Goal: Task Accomplishment & Management: Use online tool/utility

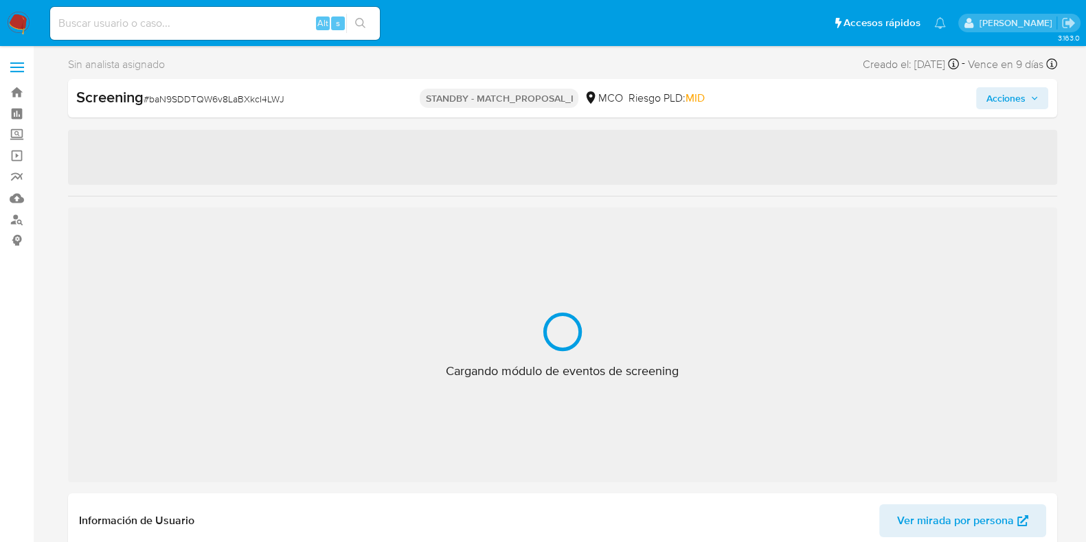
click at [206, 43] on nav "Pausado Ver notificaciones Alt s Accesos rápidos Presiona las siguientes teclas…" at bounding box center [543, 23] width 1086 height 46
click at [207, 31] on input at bounding box center [215, 23] width 330 height 18
select select "10"
paste input "7qxwgQktppPffZfI8OlDIhMS"
type input "7qxwgQktppPffZfI8OlDIhMS"
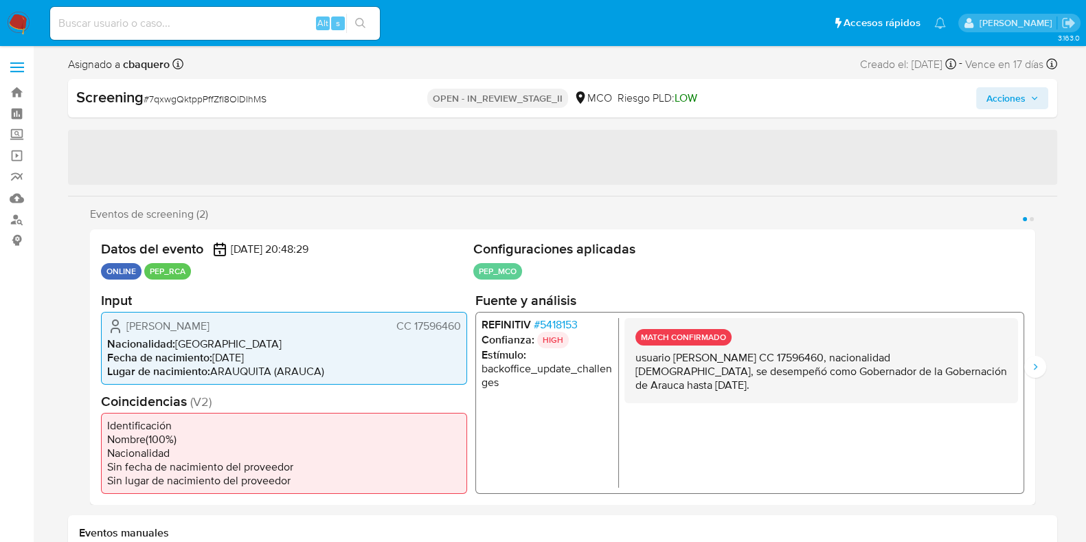
select select "10"
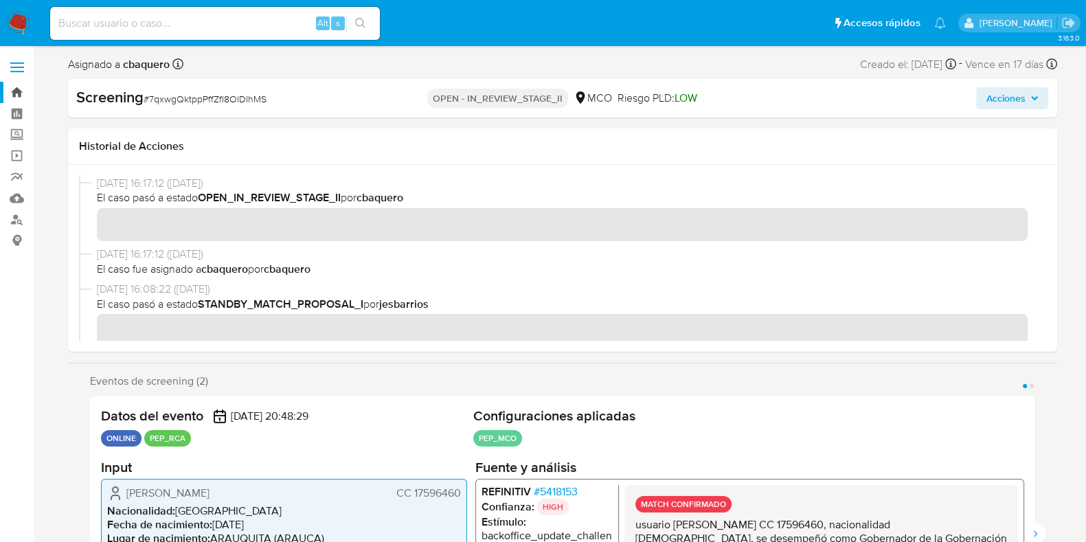
click at [5, 100] on link "Bandeja" at bounding box center [82, 92] width 164 height 21
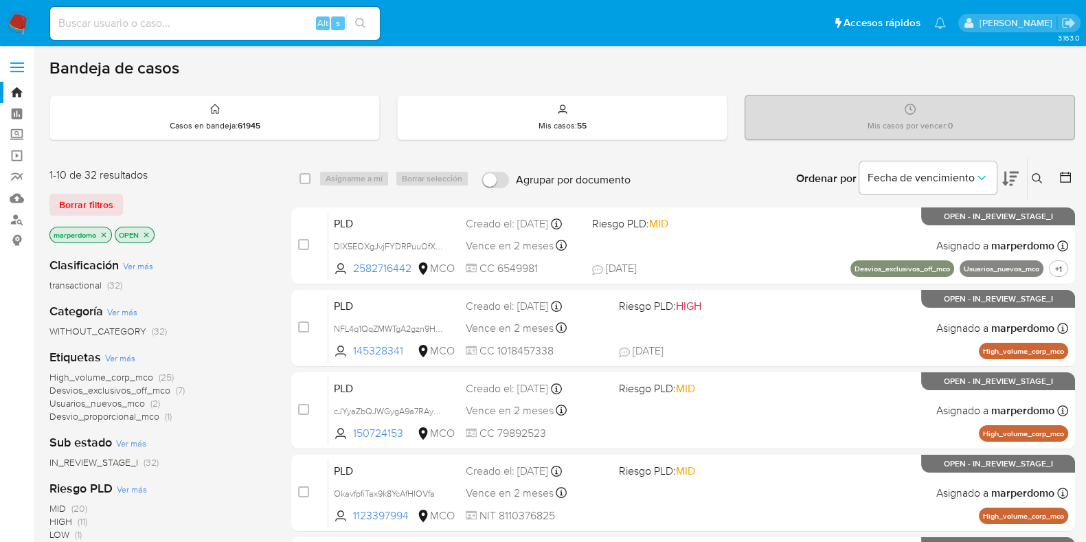
click at [97, 232] on p "marperdomo" at bounding box center [80, 234] width 61 height 15
click at [103, 233] on icon "close-filter" at bounding box center [104, 235] width 8 height 8
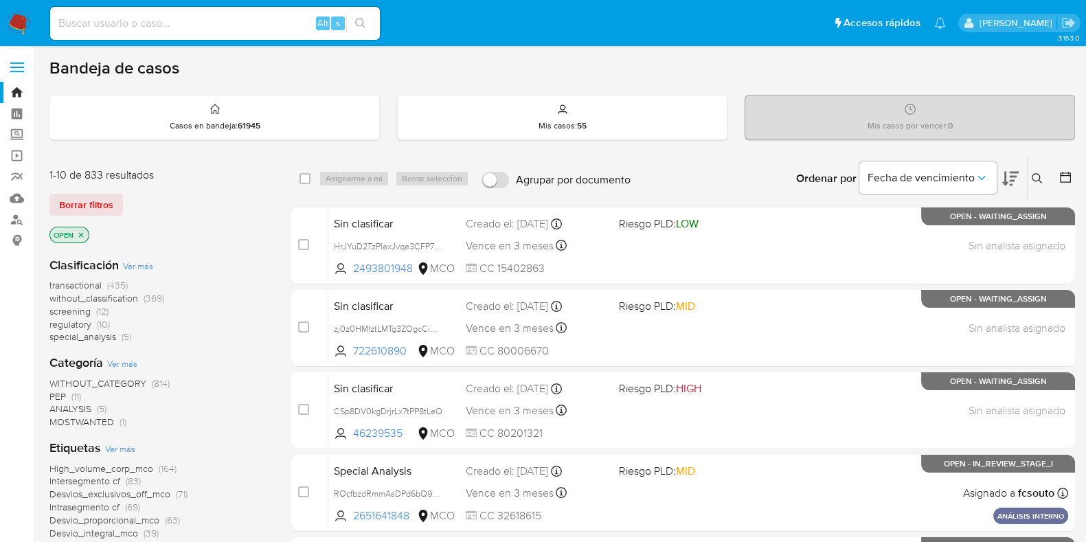
click at [79, 311] on span "screening" at bounding box center [69, 311] width 41 height 14
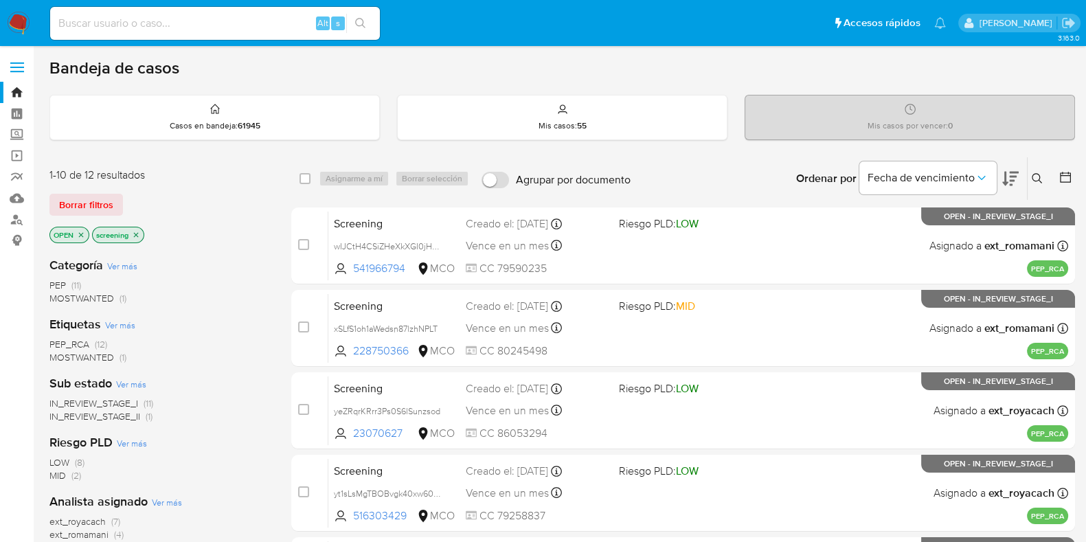
click at [134, 232] on icon "close-filter" at bounding box center [136, 235] width 8 height 8
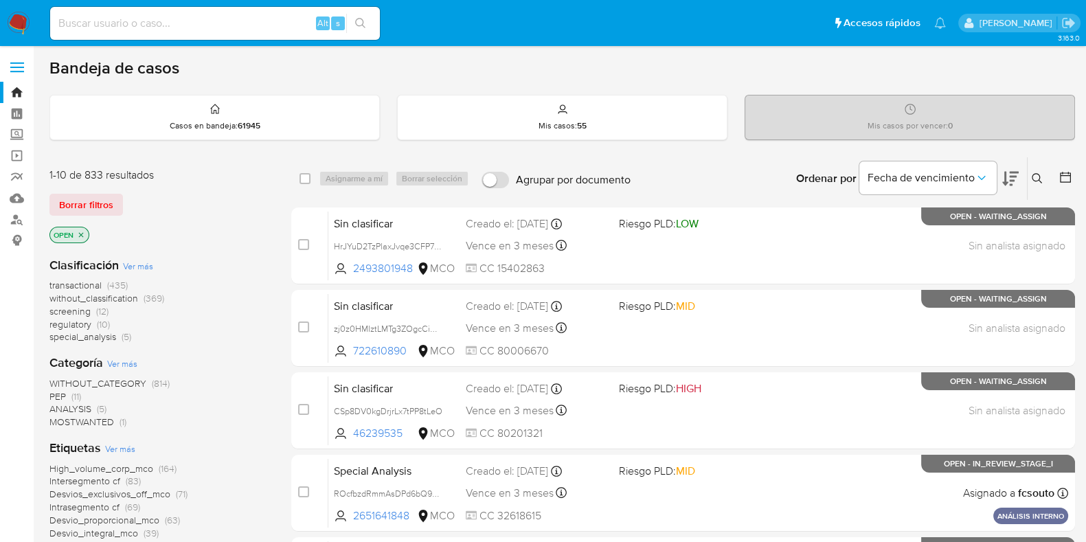
click at [89, 297] on span "without_classification" at bounding box center [93, 298] width 89 height 14
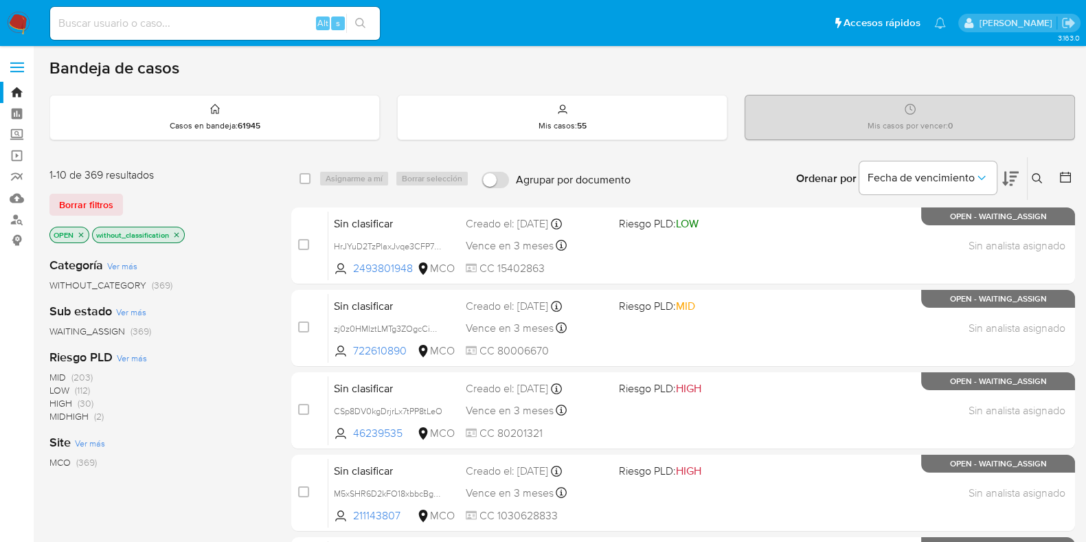
click at [177, 235] on icon "close-filter" at bounding box center [176, 234] width 5 height 5
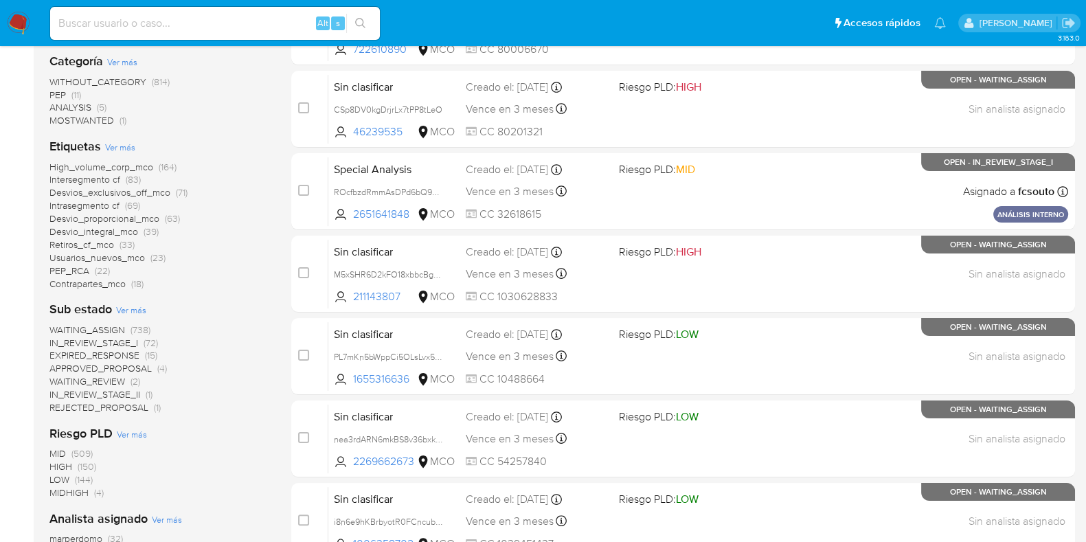
scroll to position [302, 0]
click at [135, 306] on span "Ver más" at bounding box center [131, 310] width 30 height 12
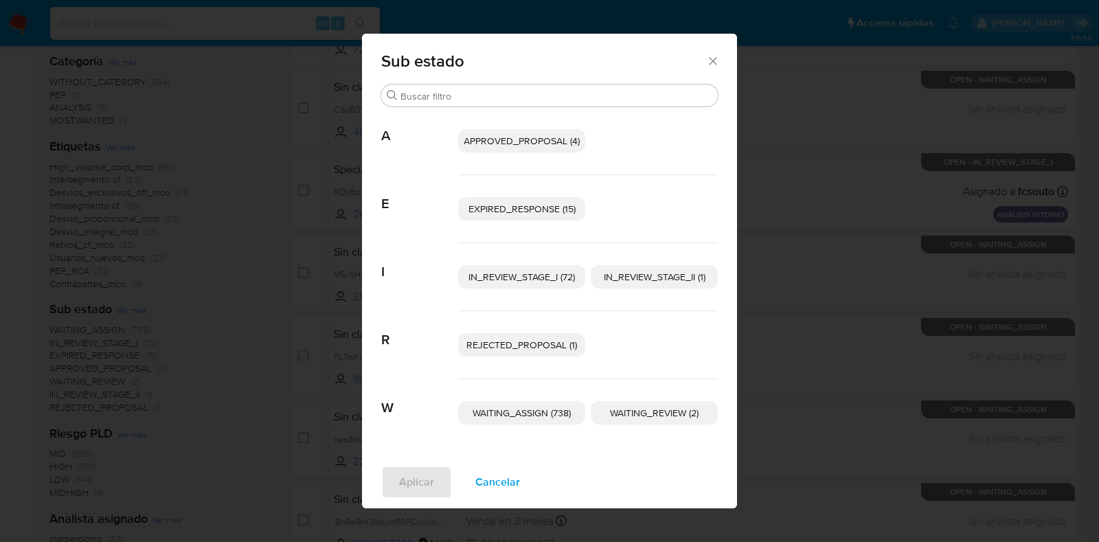
click at [501, 479] on span "Cancelar" at bounding box center [497, 482] width 45 height 30
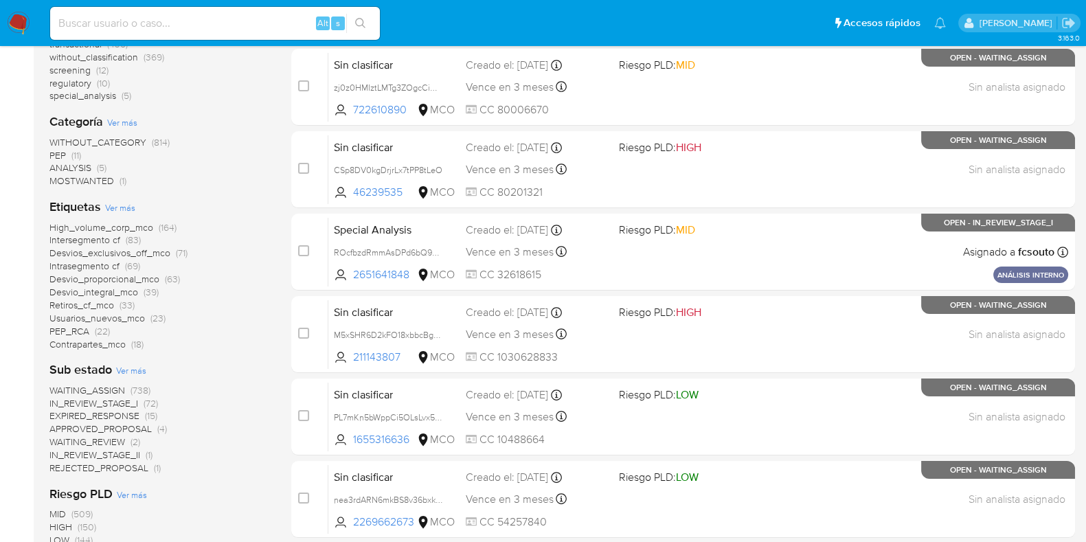
scroll to position [131, 0]
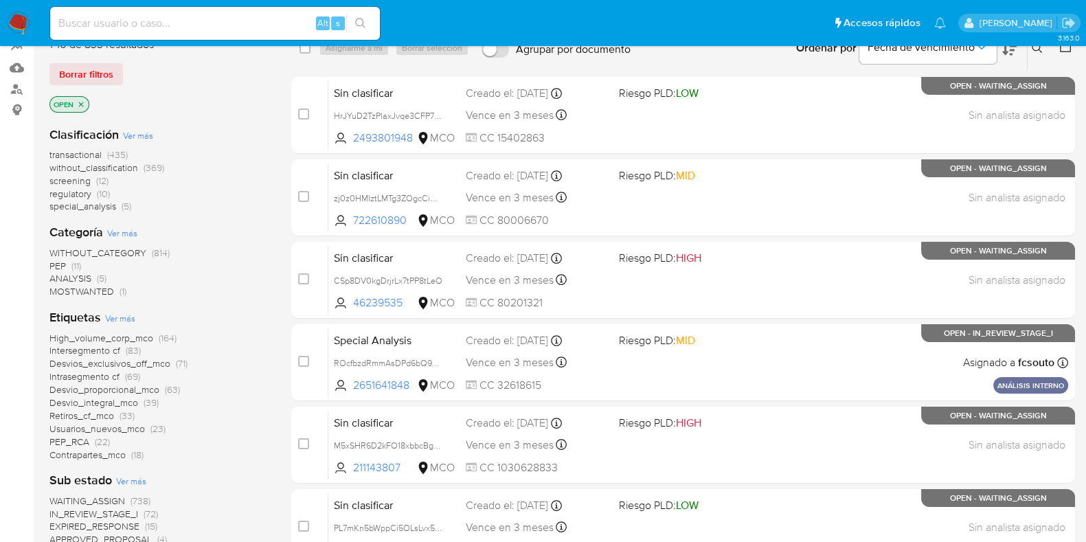
click at [140, 135] on span "Ver más" at bounding box center [138, 135] width 30 height 12
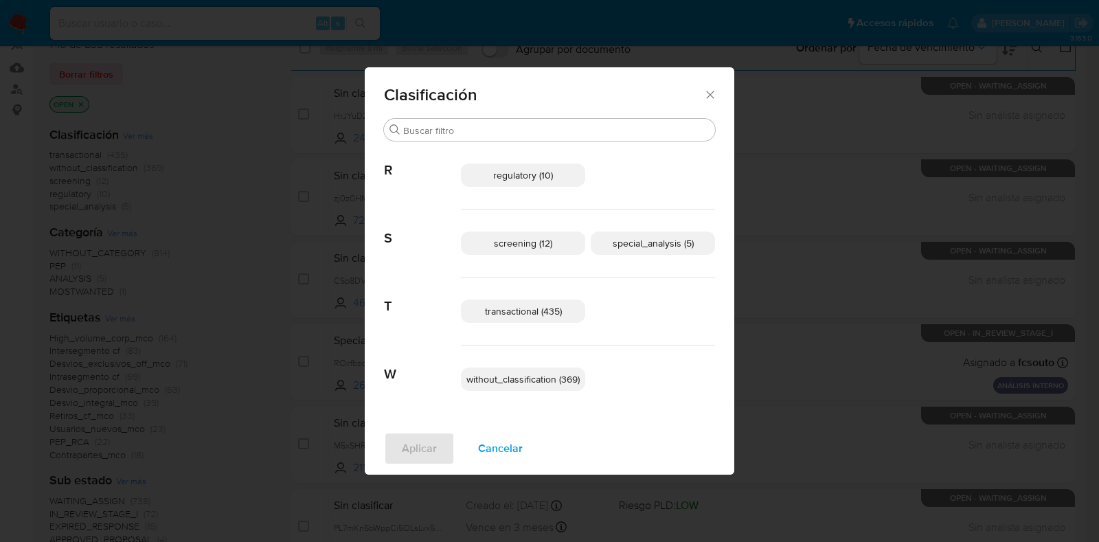
click at [787, 251] on div "Clasificación Buscar R regulatory (10) S screening (12) special_analysis (5) T …" at bounding box center [549, 271] width 1099 height 542
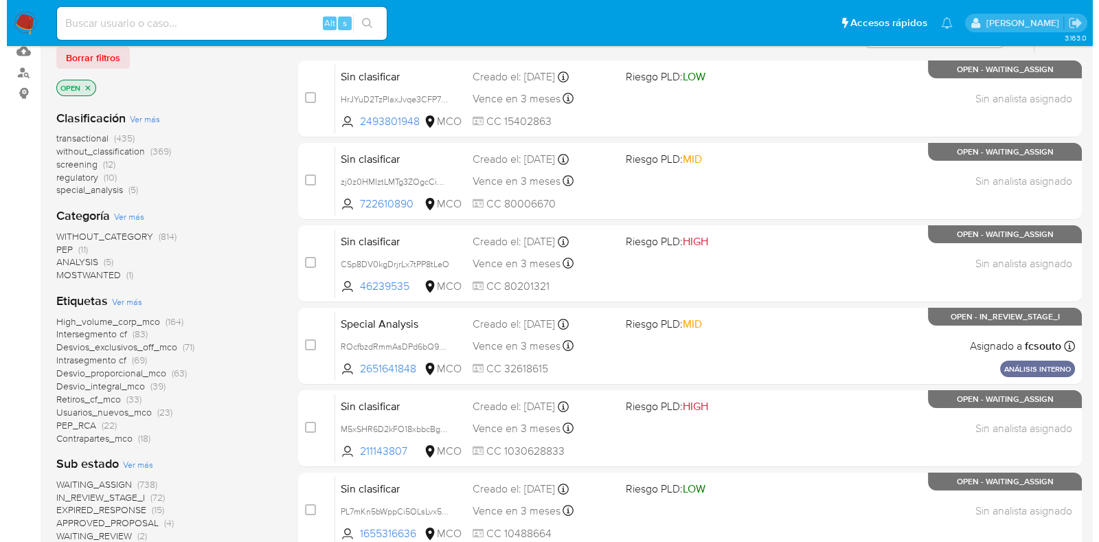
scroll to position [153, 0]
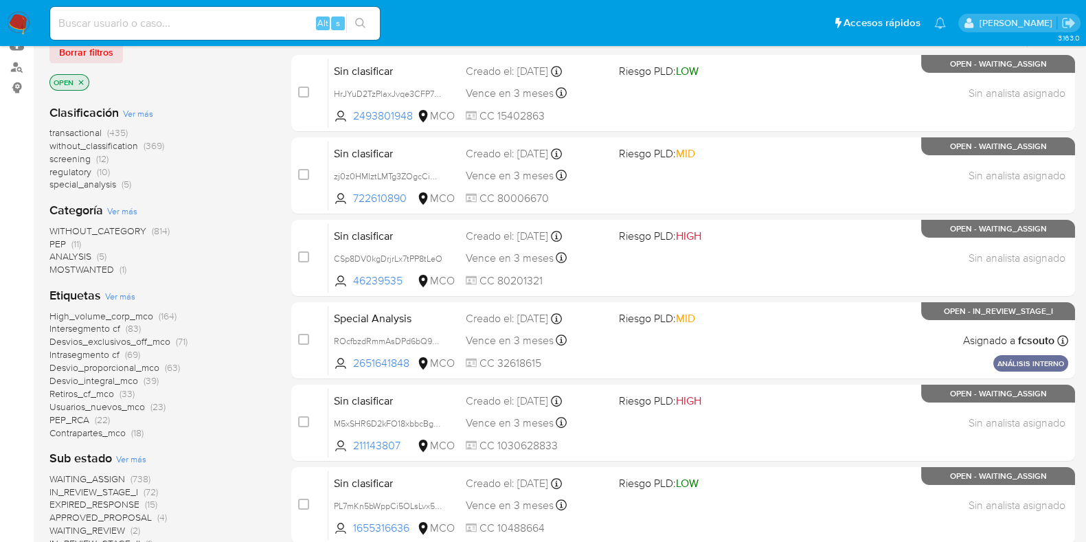
click at [111, 297] on span "Ver más" at bounding box center [120, 296] width 30 height 12
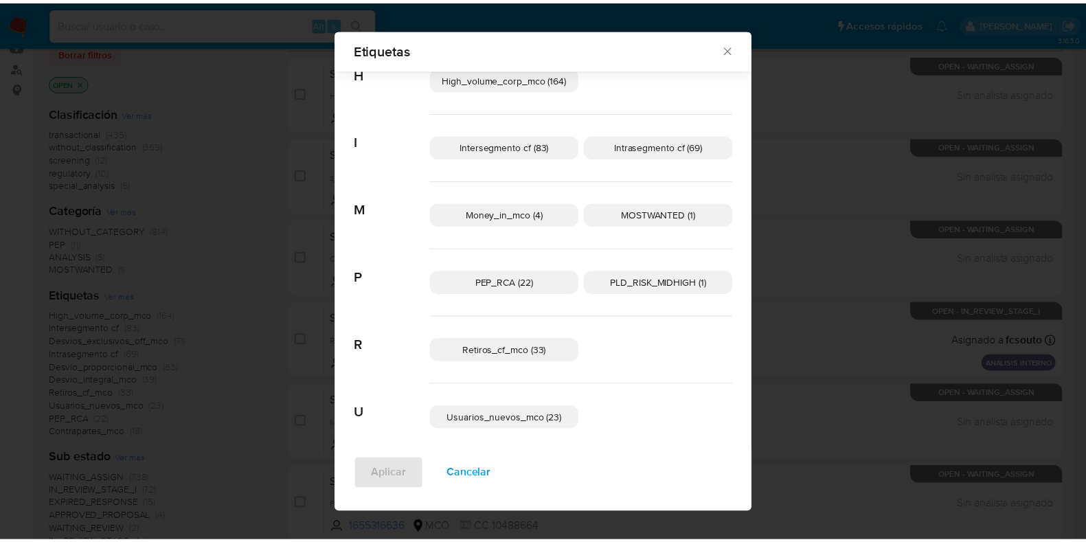
scroll to position [292, 0]
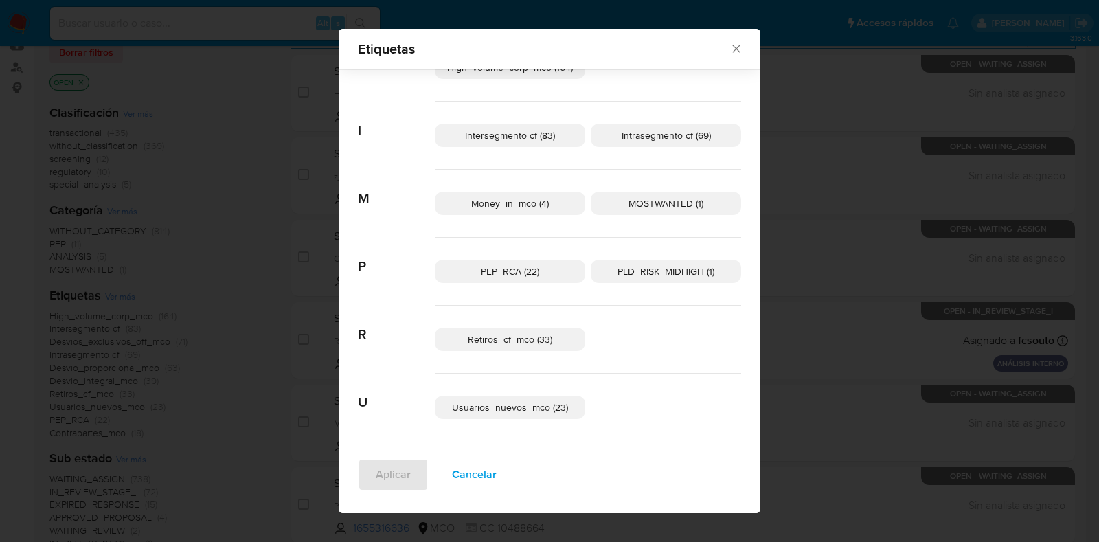
click at [852, 184] on div "Etiquetas Buscar A AML_PAGOS_REFUNDED (1) ANÁLISIS INTERNO (5) C Contrapartes_m…" at bounding box center [549, 271] width 1099 height 542
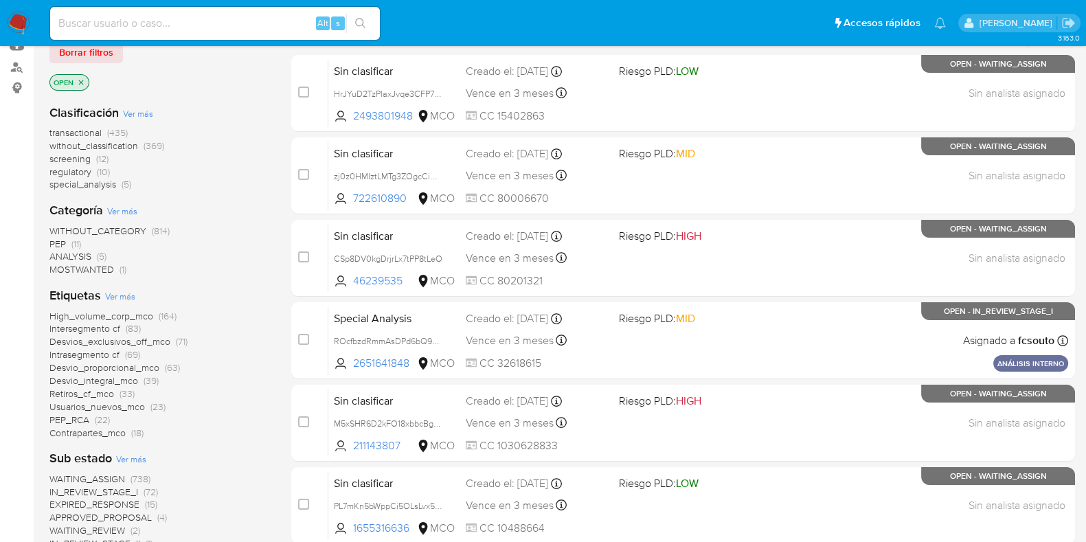
click at [137, 454] on span "Ver más" at bounding box center [131, 459] width 30 height 12
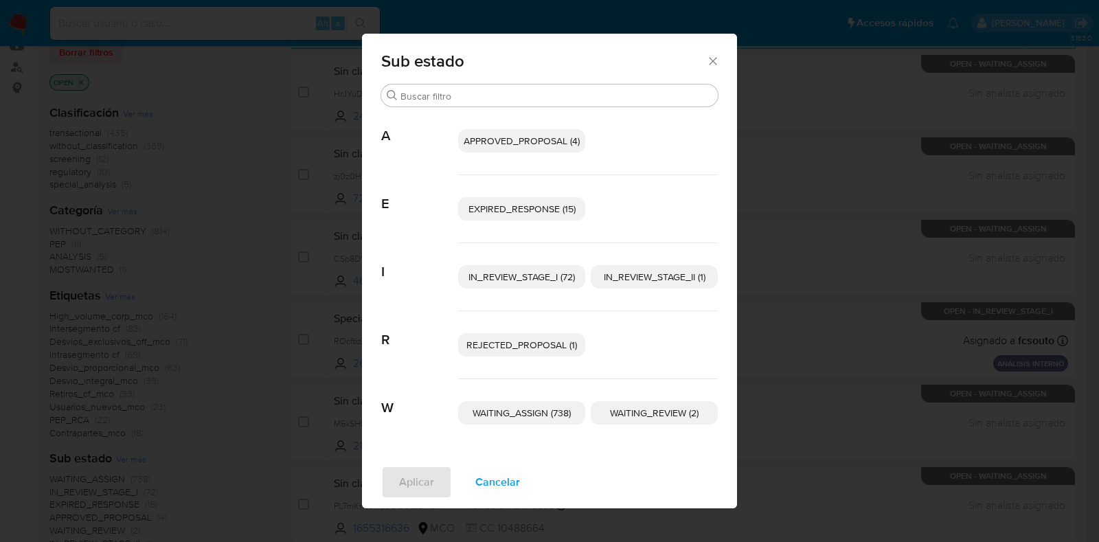
click at [854, 205] on div "Sub estado Buscar A APPROVED_PROPOSAL (4) E EXPIRED_RESPONSE (15) I IN_REVIEW_S…" at bounding box center [549, 271] width 1099 height 542
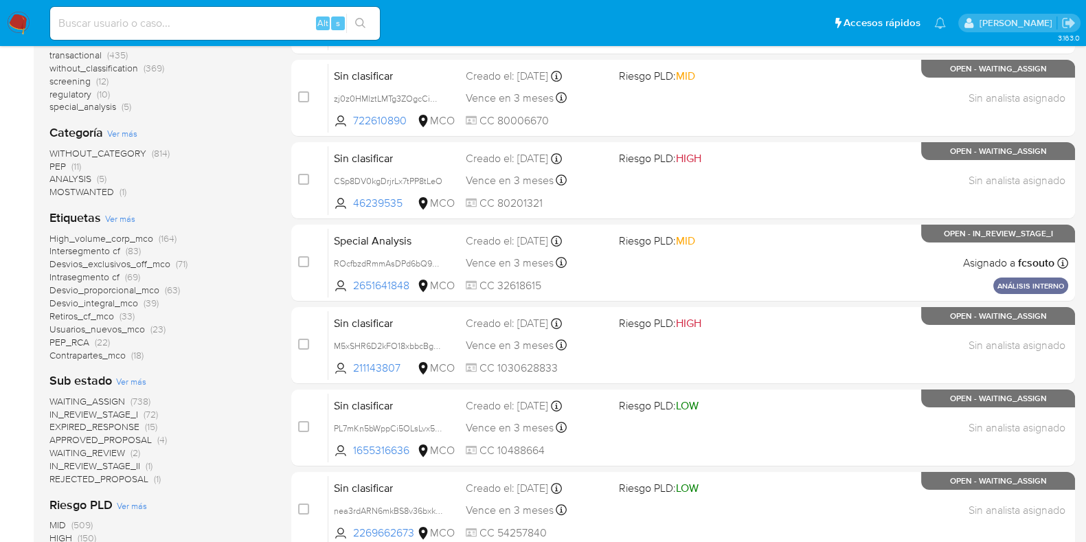
scroll to position [258, 0]
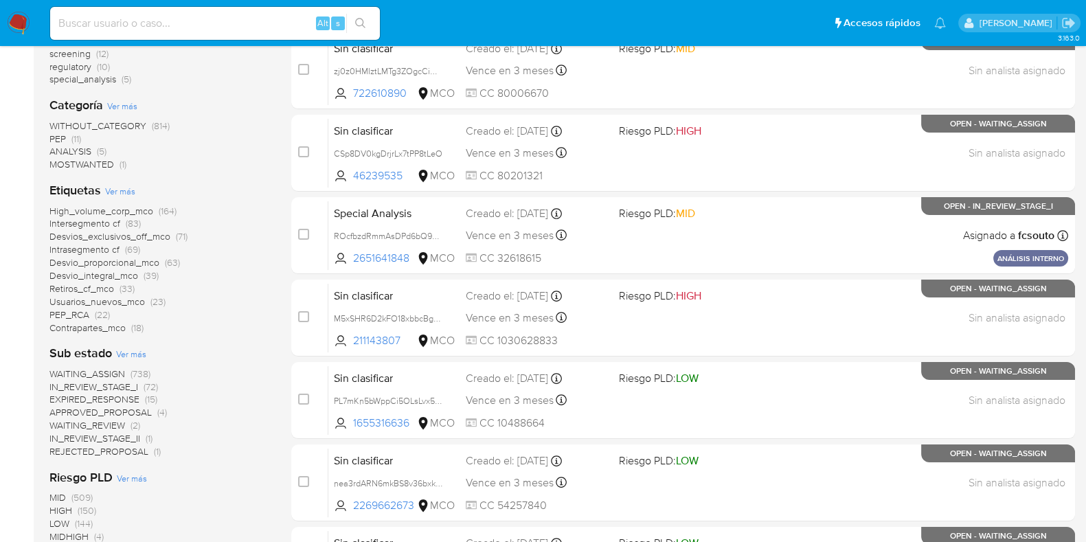
click at [141, 350] on span "Ver más" at bounding box center [131, 354] width 30 height 12
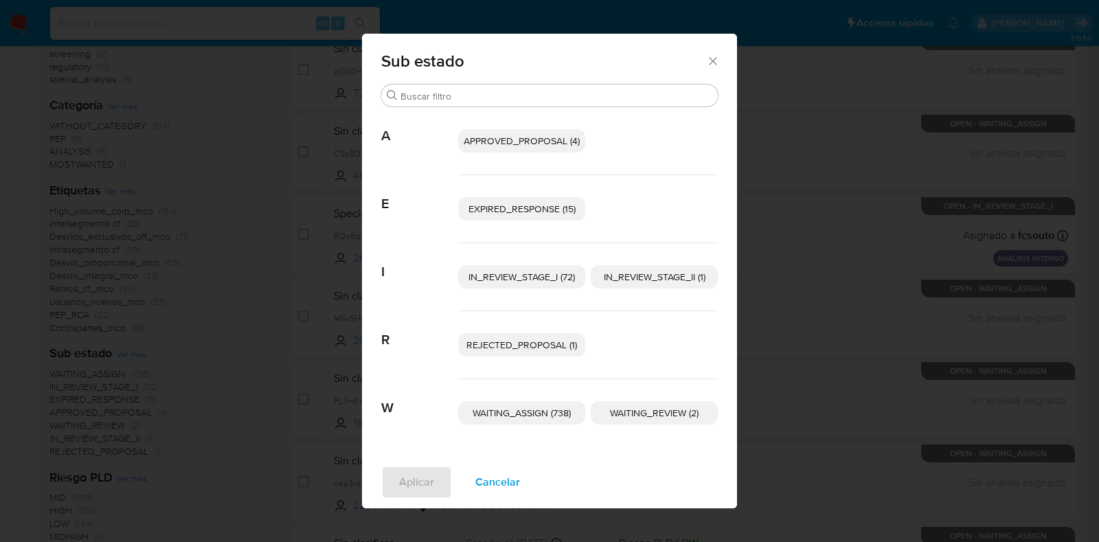
click at [165, 338] on div "Sub estado Buscar A APPROVED_PROPOSAL (4) E EXPIRED_RESPONSE (15) I IN_REVIEW_S…" at bounding box center [549, 271] width 1099 height 542
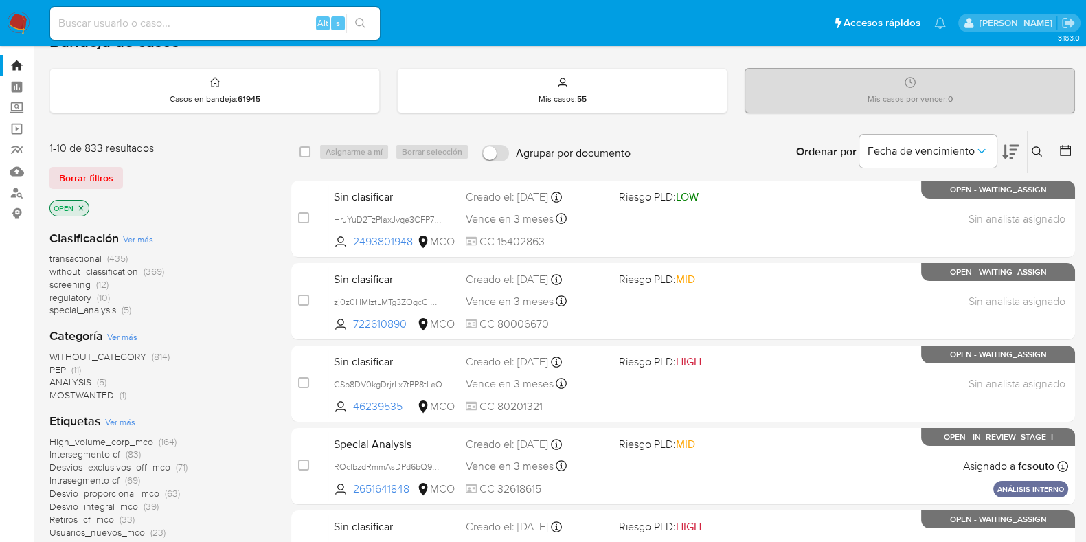
scroll to position [0, 0]
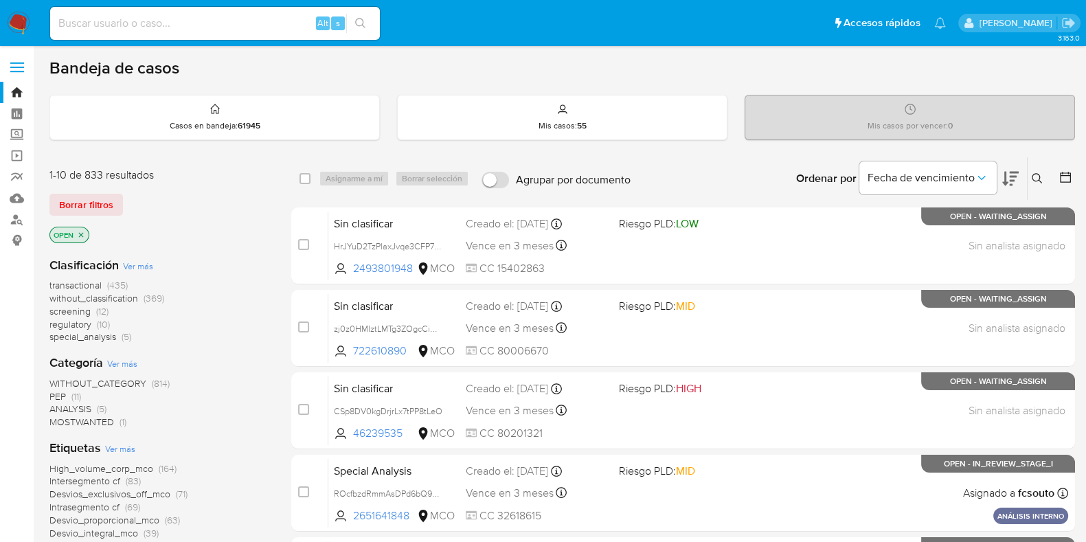
click at [84, 231] on icon "close-filter" at bounding box center [81, 235] width 8 height 8
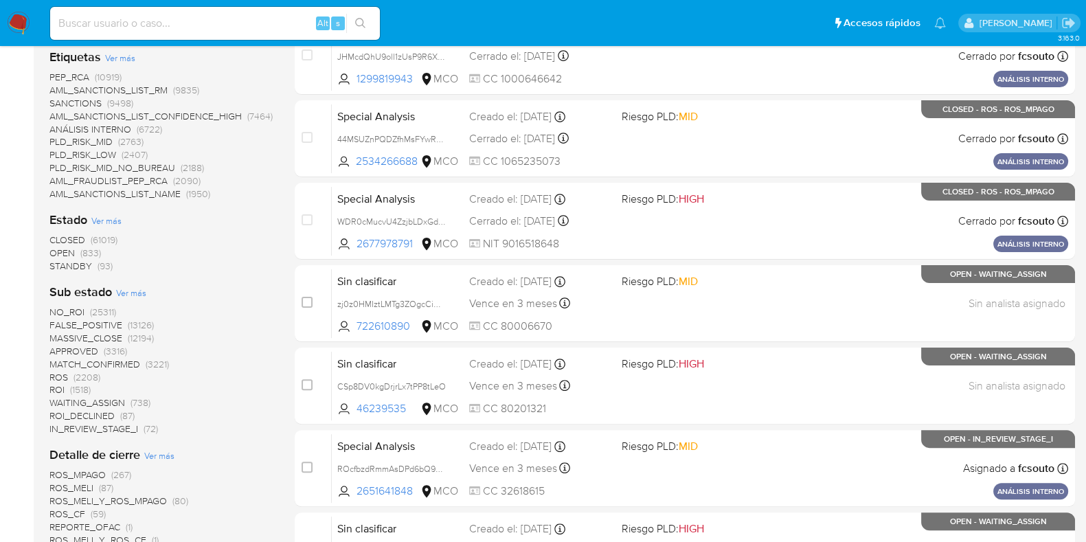
scroll to position [433, 0]
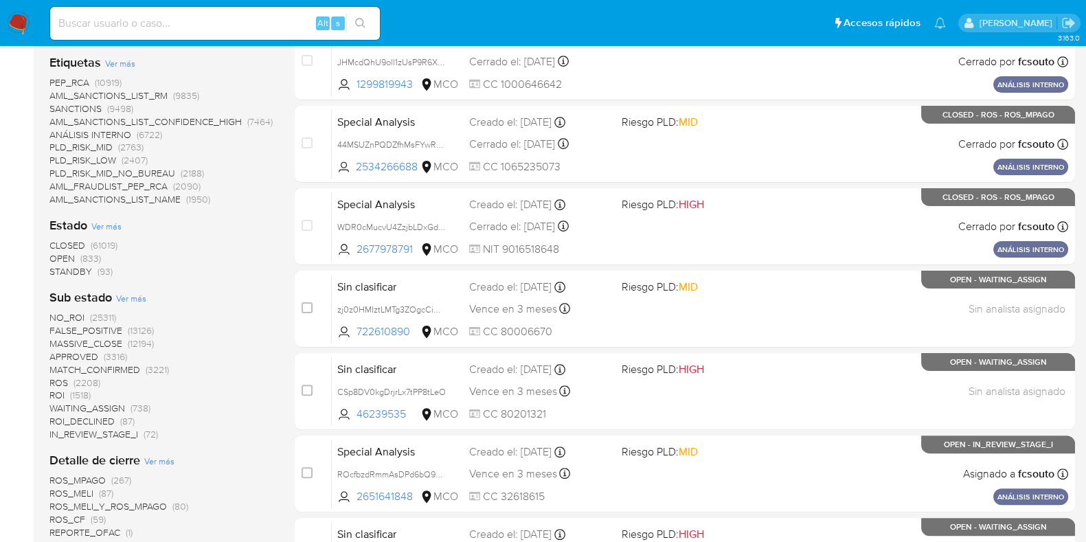
click at [65, 266] on span "STANDBY" at bounding box center [70, 271] width 43 height 14
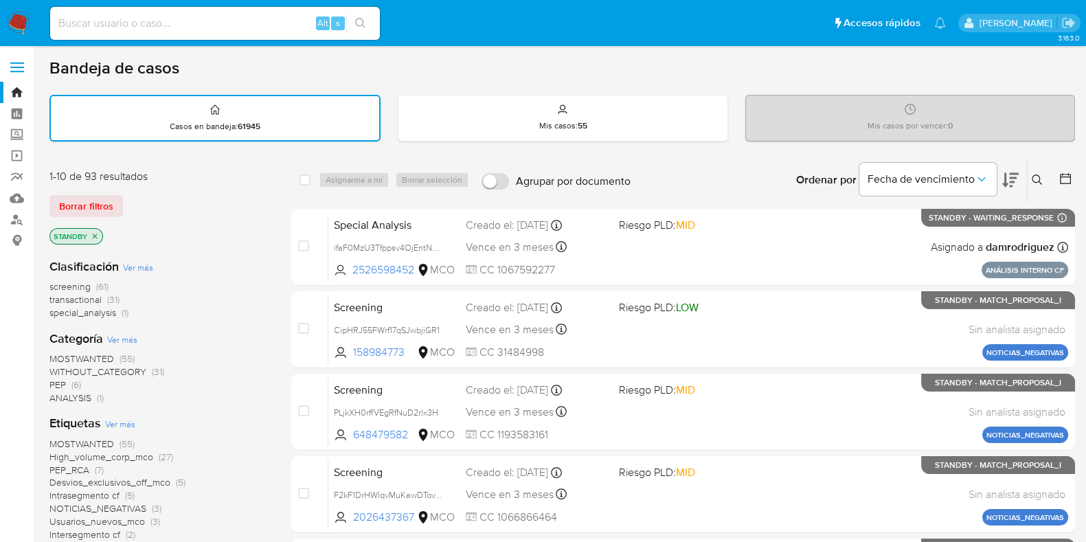
click at [71, 283] on span "screening" at bounding box center [69, 287] width 41 height 14
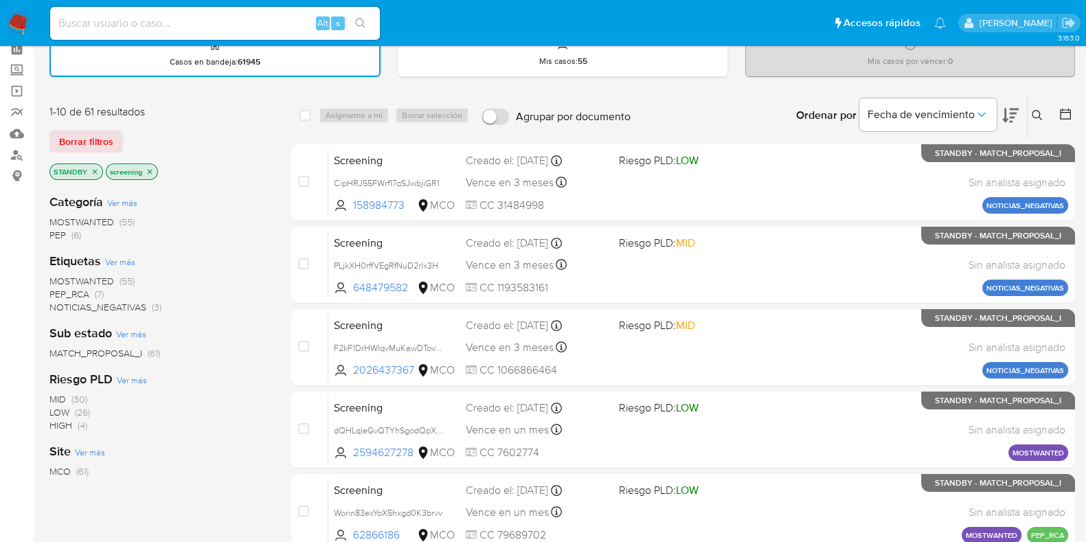
scroll to position [65, 0]
click at [268, 27] on input at bounding box center [215, 23] width 330 height 18
paste input "hXAd5LLLbAvKphWwF8Xb3KP6"
type input "hXAd5LLLbAvKphWwF8Xb3KP6"
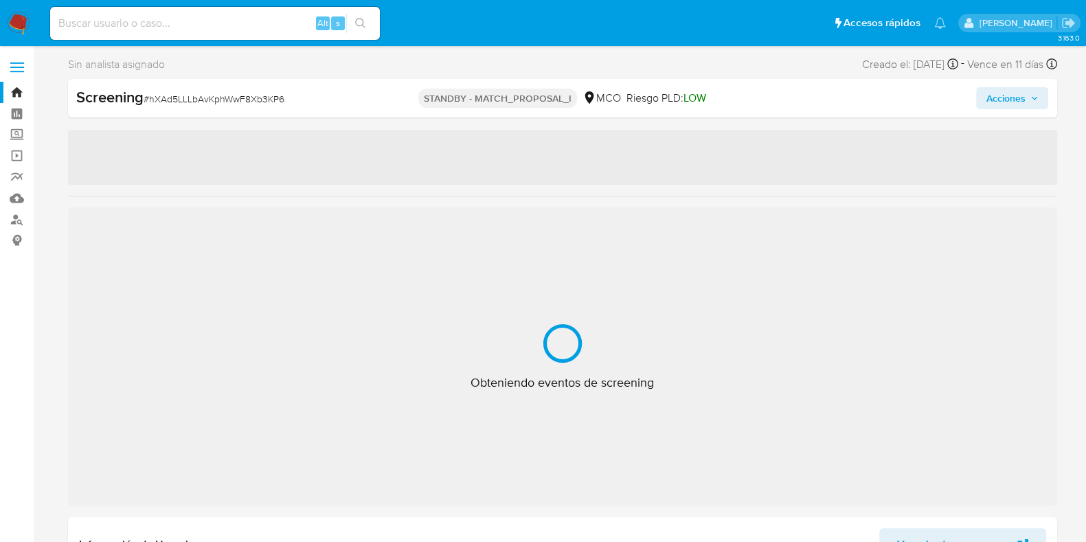
select select "10"
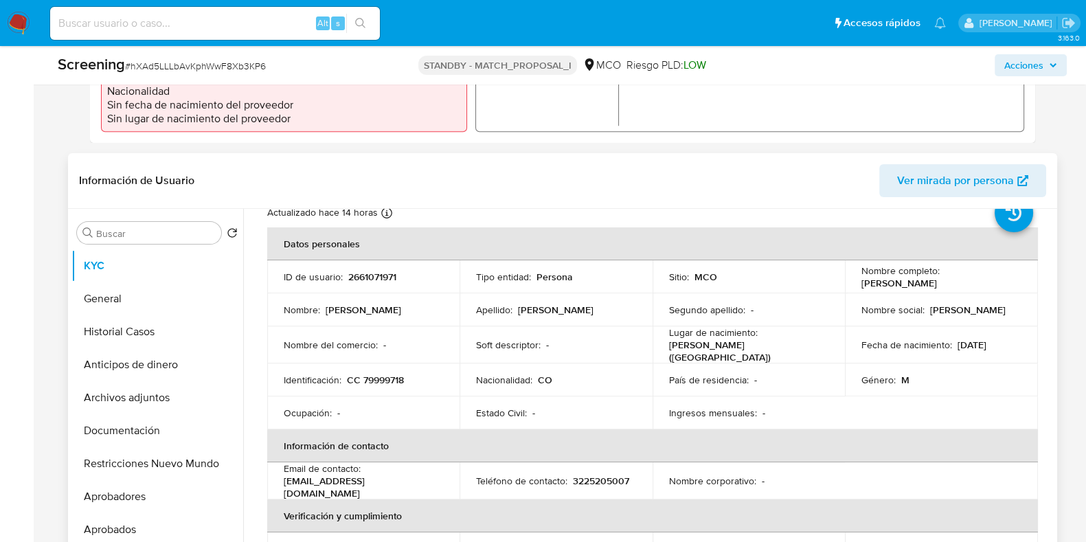
scroll to position [46, 0]
drag, startPoint x: 955, startPoint y: 346, endPoint x: 1005, endPoint y: 350, distance: 50.4
click at [1005, 350] on td "Fecha de nacimiento : [DEMOGRAPHIC_DATA]" at bounding box center [941, 346] width 193 height 37
click at [987, 343] on p "[DATE]" at bounding box center [972, 346] width 29 height 12
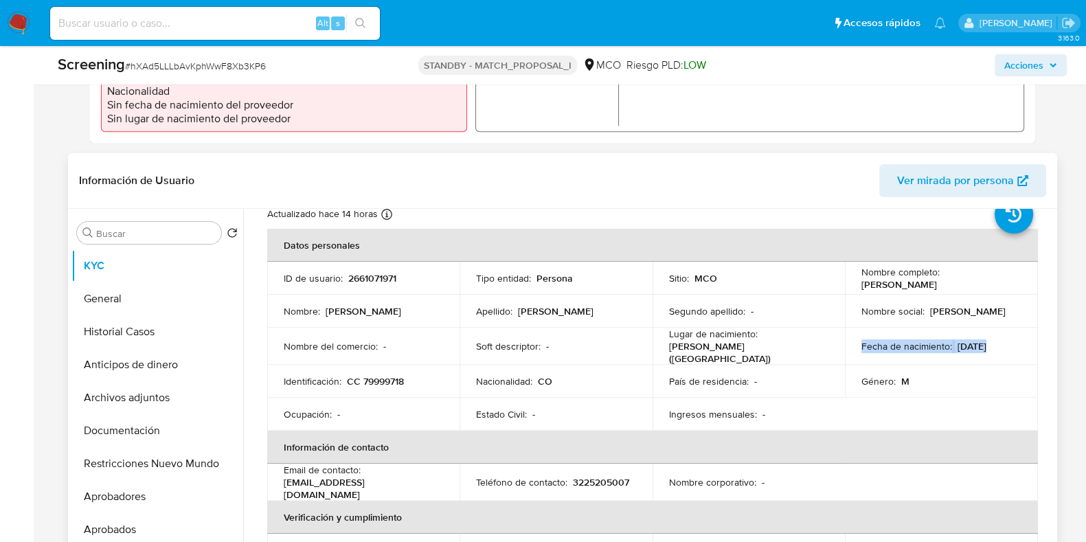
click at [987, 343] on p "[DATE]" at bounding box center [972, 346] width 29 height 12
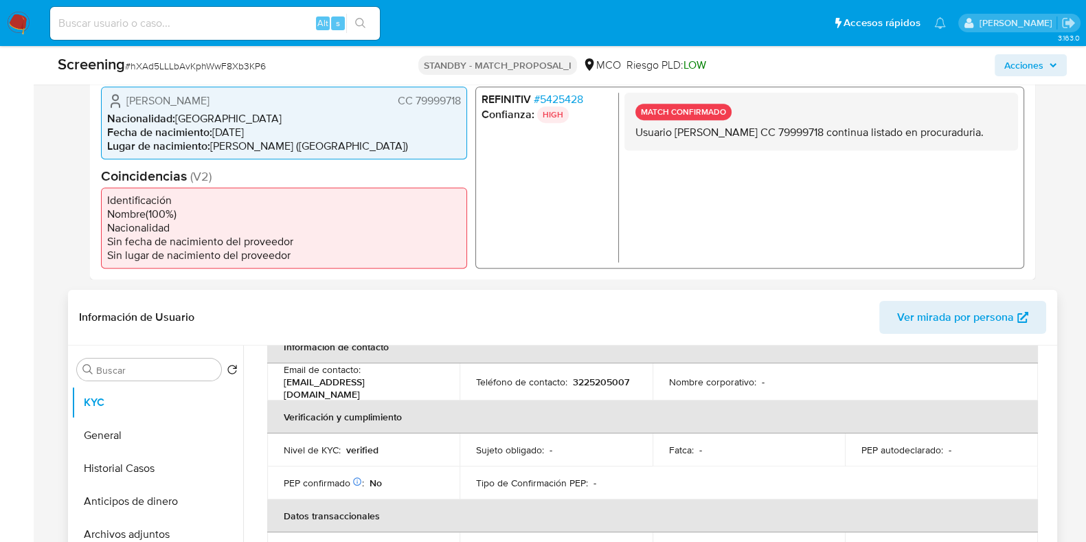
scroll to position [290, 0]
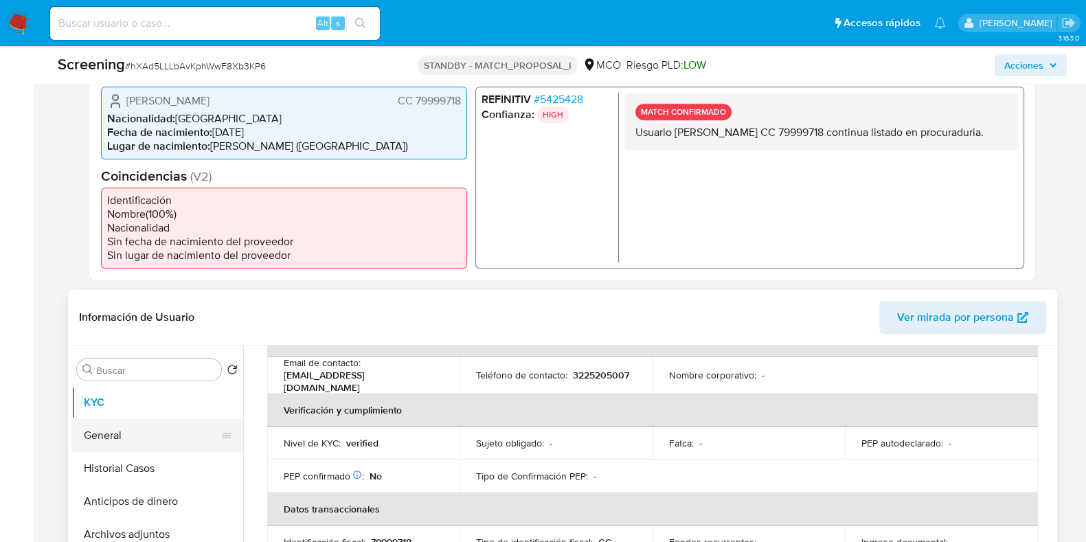
drag, startPoint x: 113, startPoint y: 450, endPoint x: 116, endPoint y: 435, distance: 15.4
click at [114, 440] on ul "KYC General Historial Casos Anticipos de dinero Archivos adjuntos Documentación…" at bounding box center [157, 541] width 172 height 310
click at [116, 432] on button "General" at bounding box center [151, 435] width 161 height 33
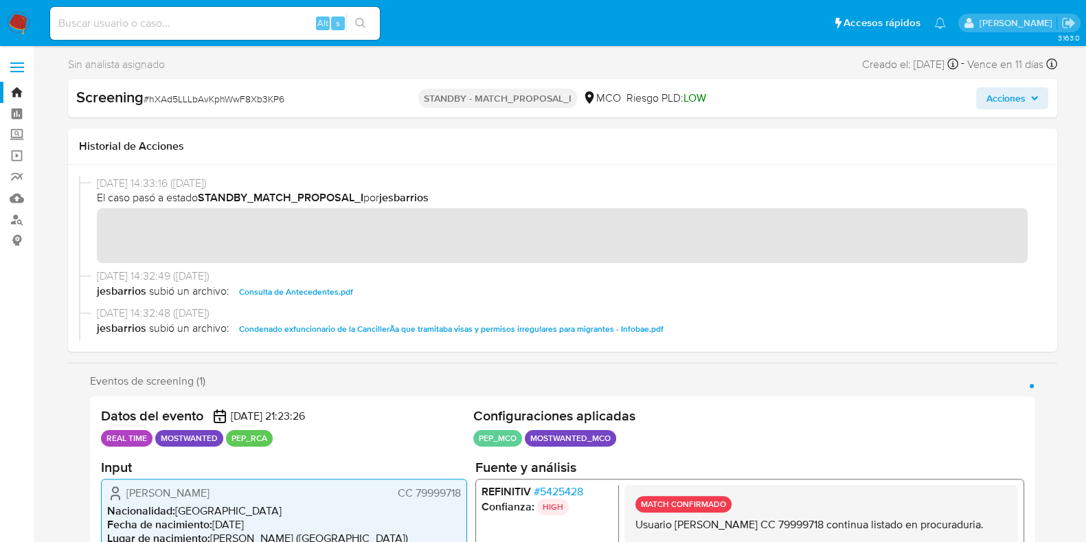
click at [21, 98] on link "Bandeja" at bounding box center [82, 92] width 164 height 21
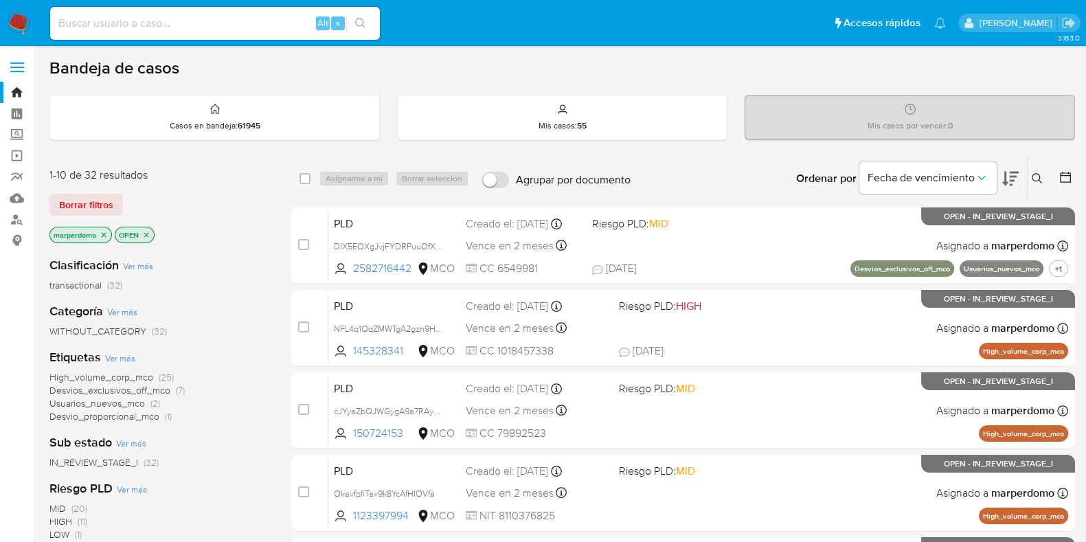
click at [103, 233] on icon "close-filter" at bounding box center [104, 235] width 8 height 8
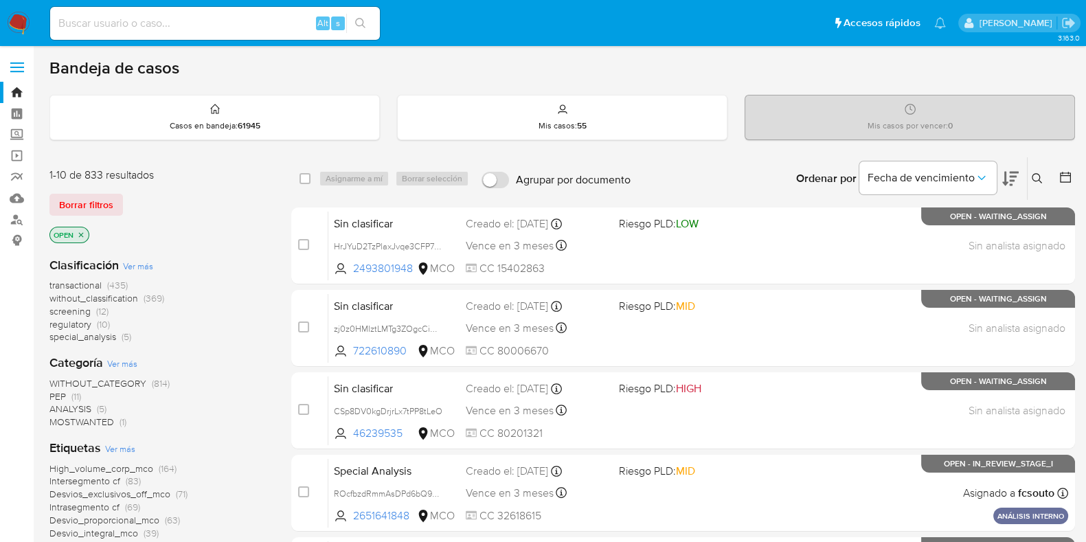
click at [85, 232] on icon "close-filter" at bounding box center [81, 235] width 8 height 8
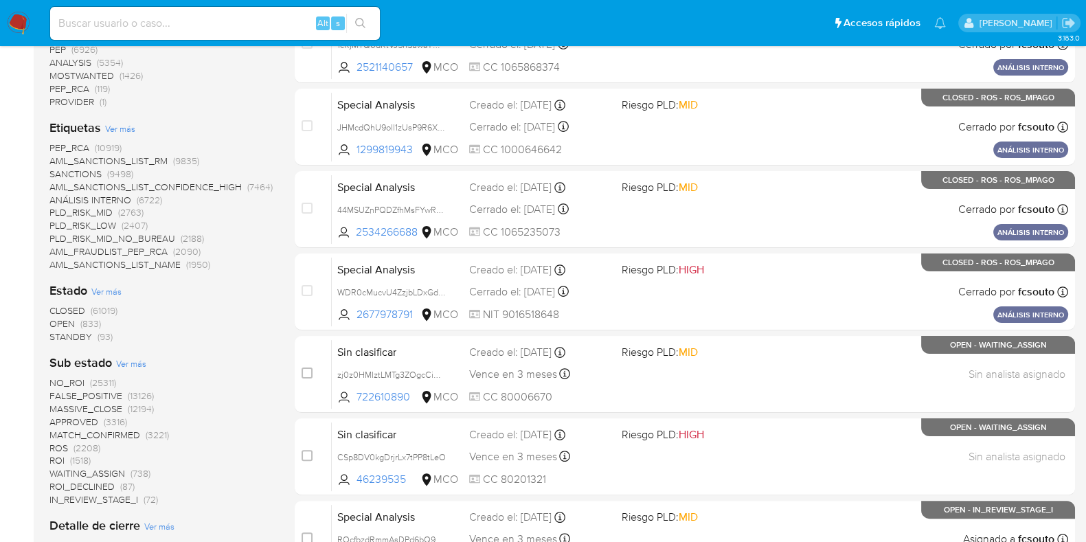
scroll to position [371, 0]
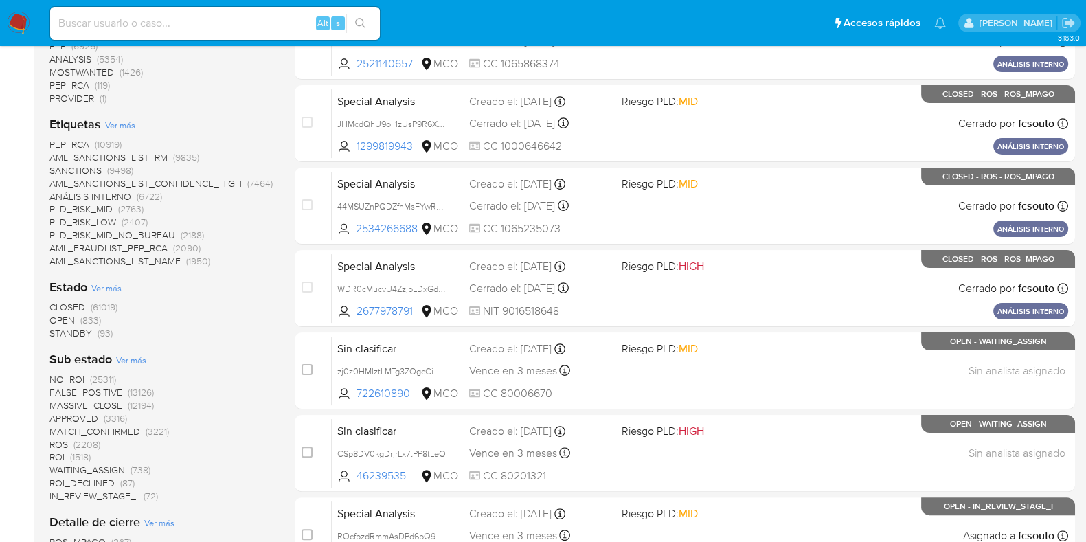
click at [56, 317] on span "OPEN" at bounding box center [61, 320] width 25 height 14
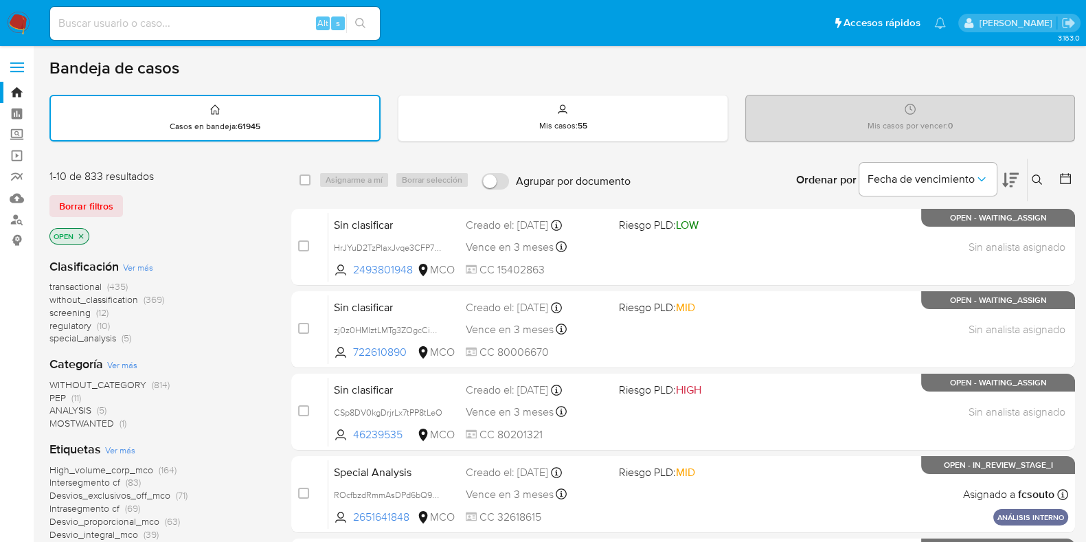
click at [82, 234] on icon "close-filter" at bounding box center [81, 236] width 5 height 5
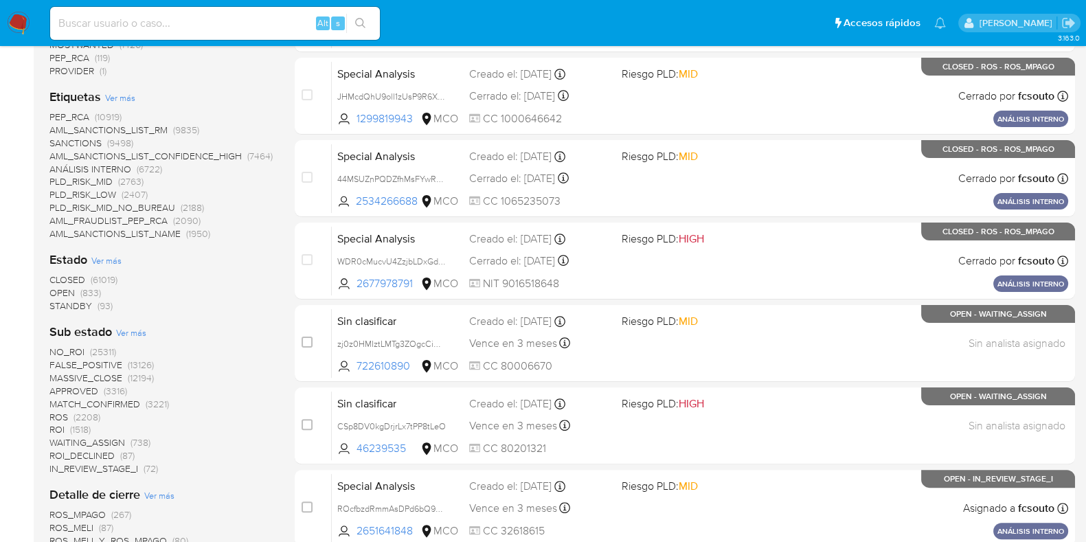
scroll to position [400, 0]
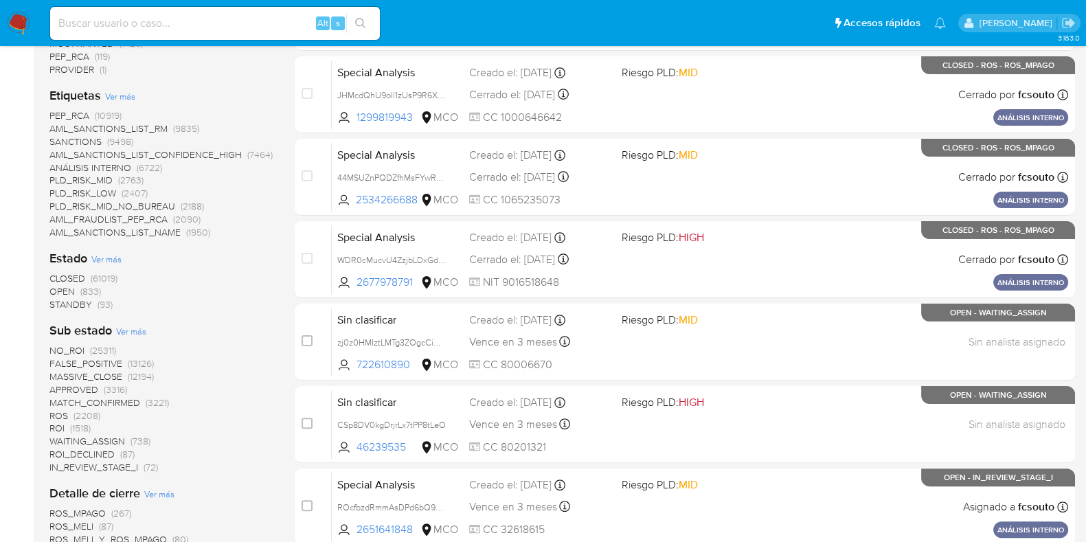
click at [58, 307] on span "STANDBY" at bounding box center [70, 304] width 43 height 14
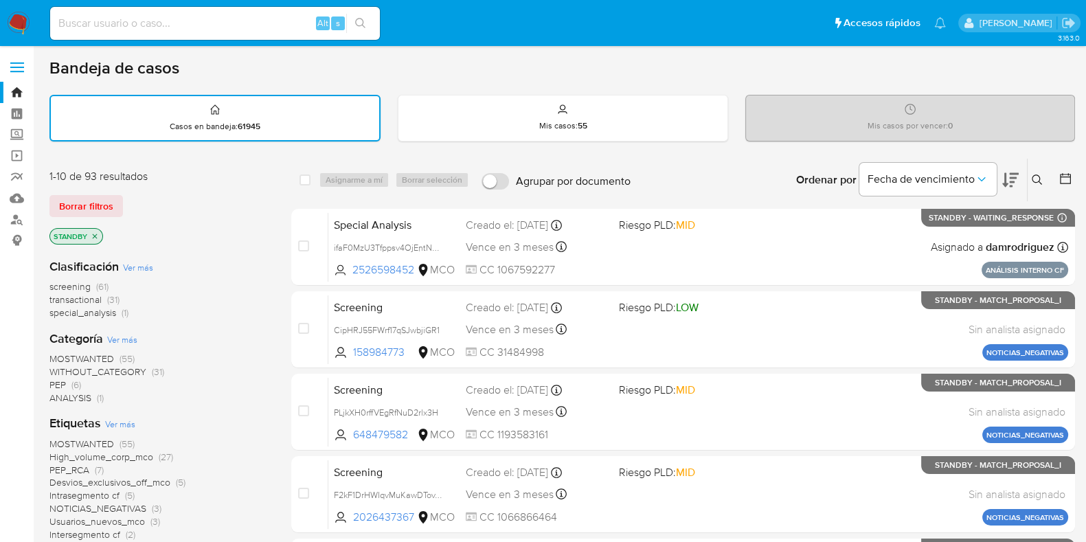
click at [96, 238] on p "STANDBY" at bounding box center [76, 236] width 52 height 15
click at [98, 238] on icon "close-filter" at bounding box center [95, 236] width 8 height 8
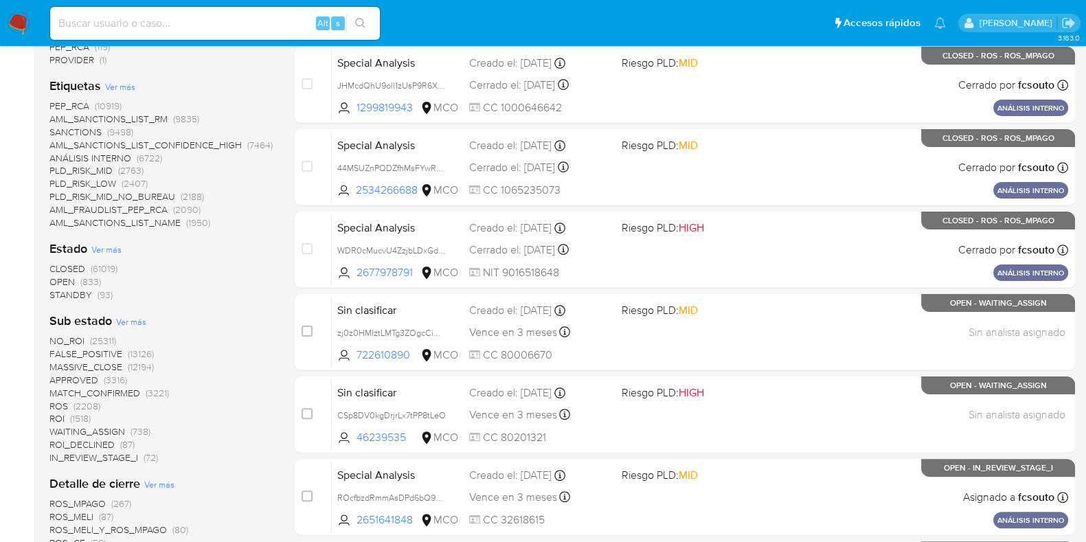
scroll to position [429, 0]
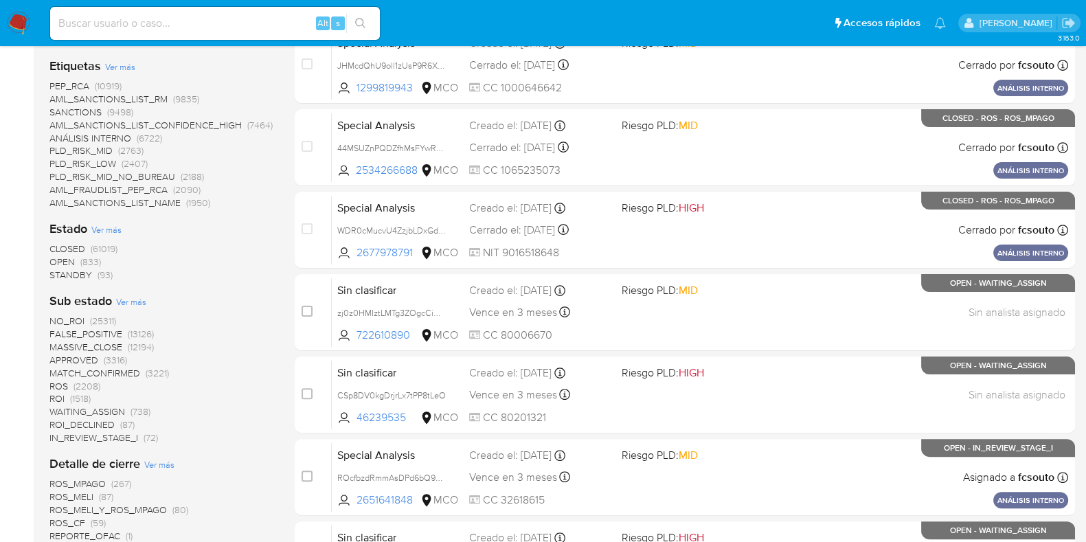
click at [60, 262] on span "OPEN" at bounding box center [61, 262] width 25 height 14
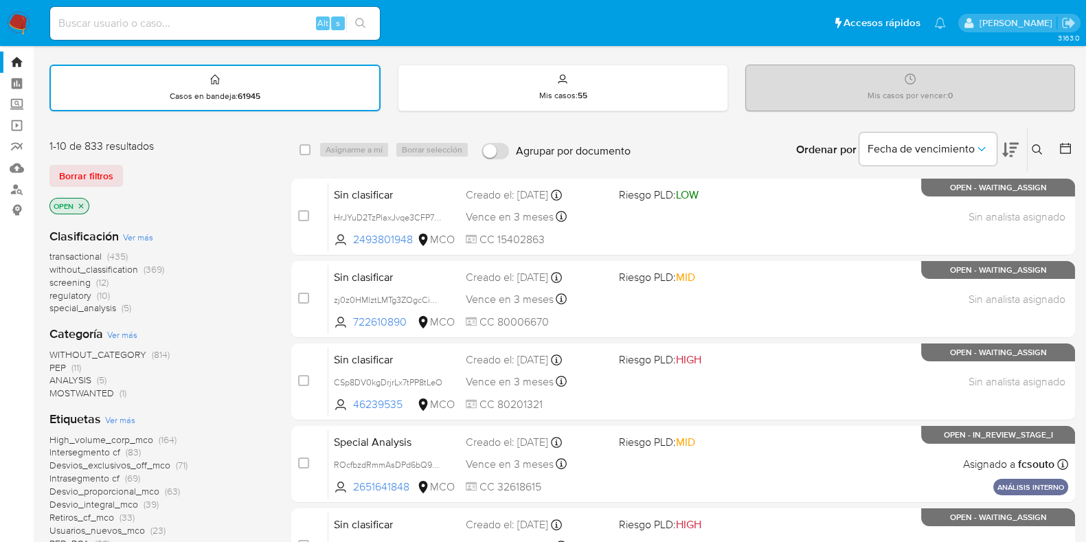
scroll to position [29, 0]
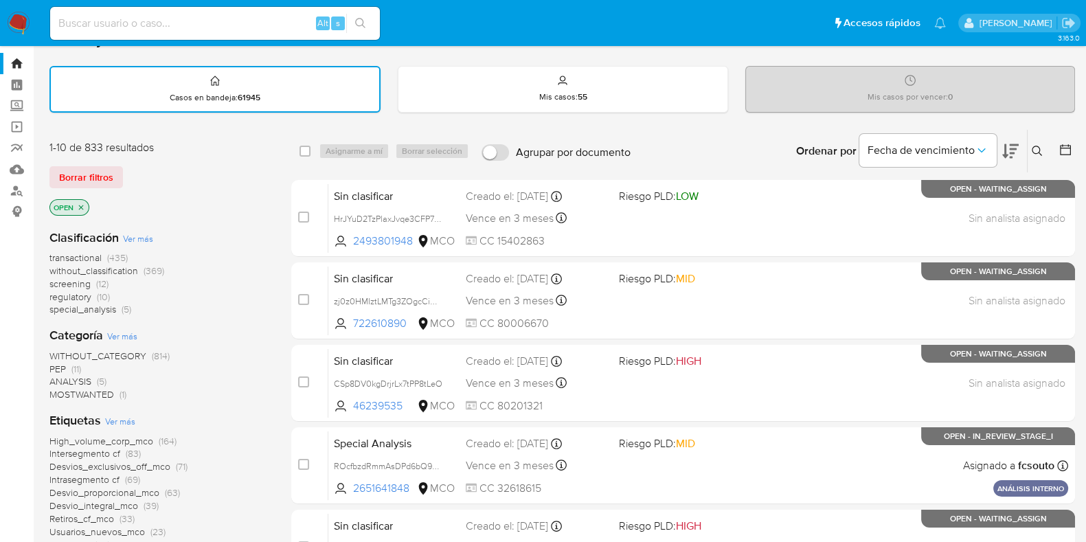
click at [78, 280] on span "screening" at bounding box center [69, 284] width 41 height 14
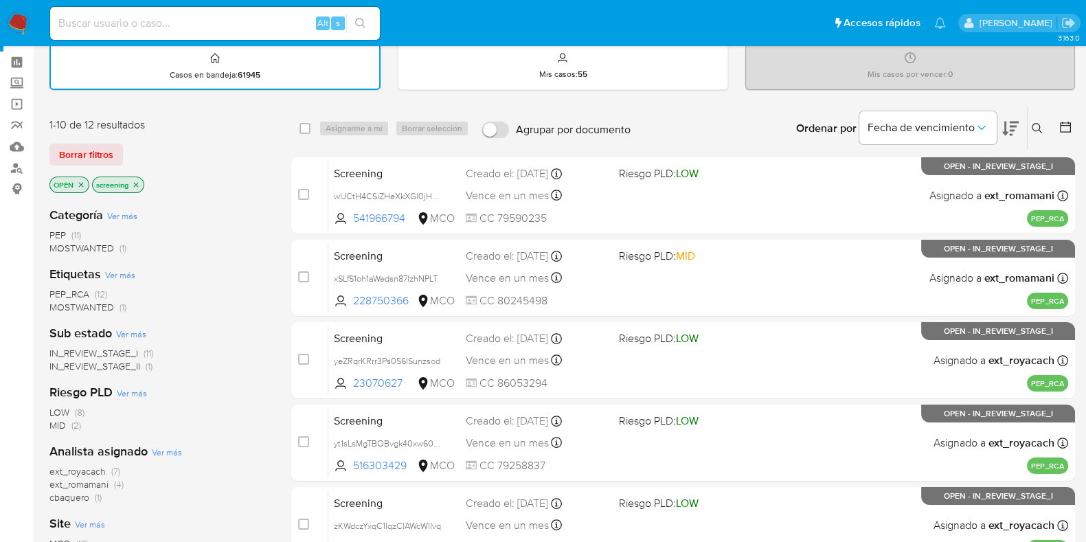
scroll to position [58, 0]
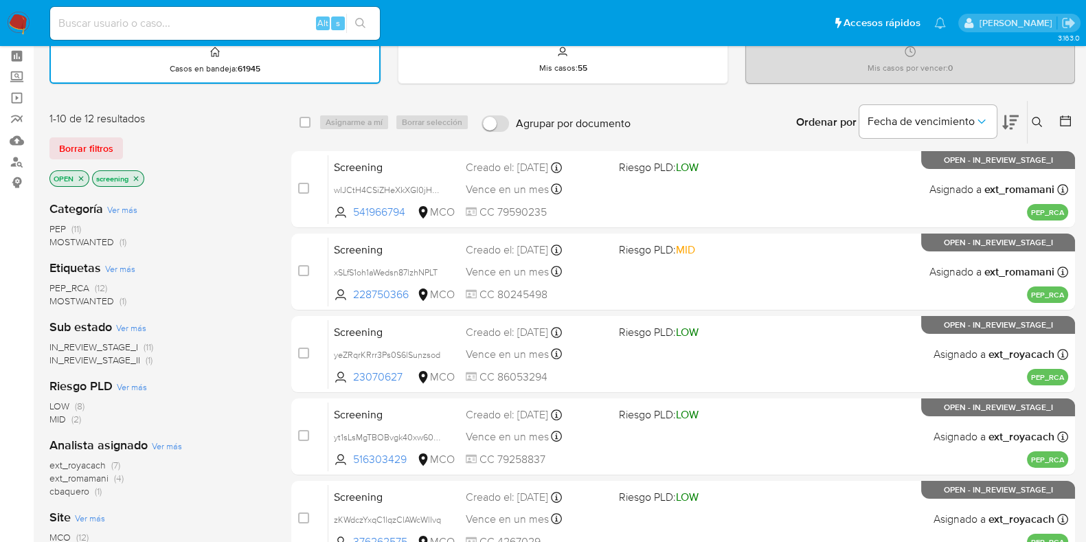
click at [82, 176] on icon "close-filter" at bounding box center [81, 178] width 5 height 5
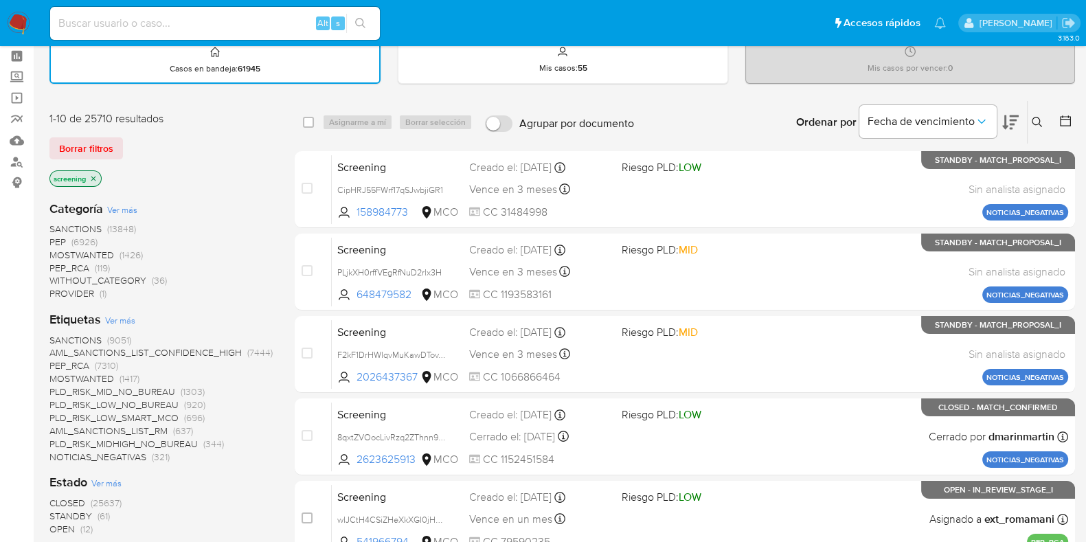
click at [82, 176] on p "screening" at bounding box center [75, 178] width 51 height 15
click at [98, 176] on icon "close-filter" at bounding box center [93, 178] width 8 height 8
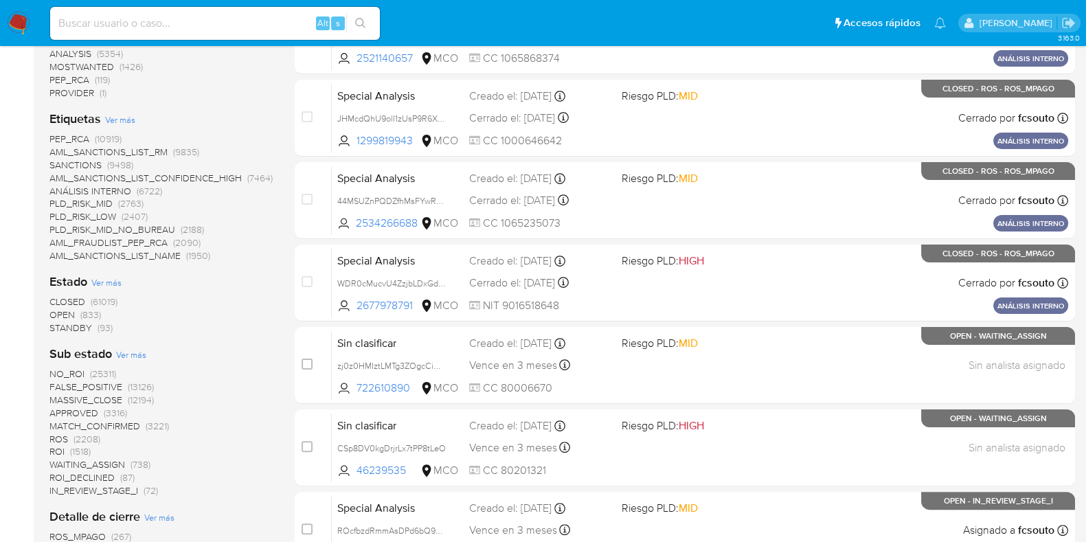
scroll to position [379, 0]
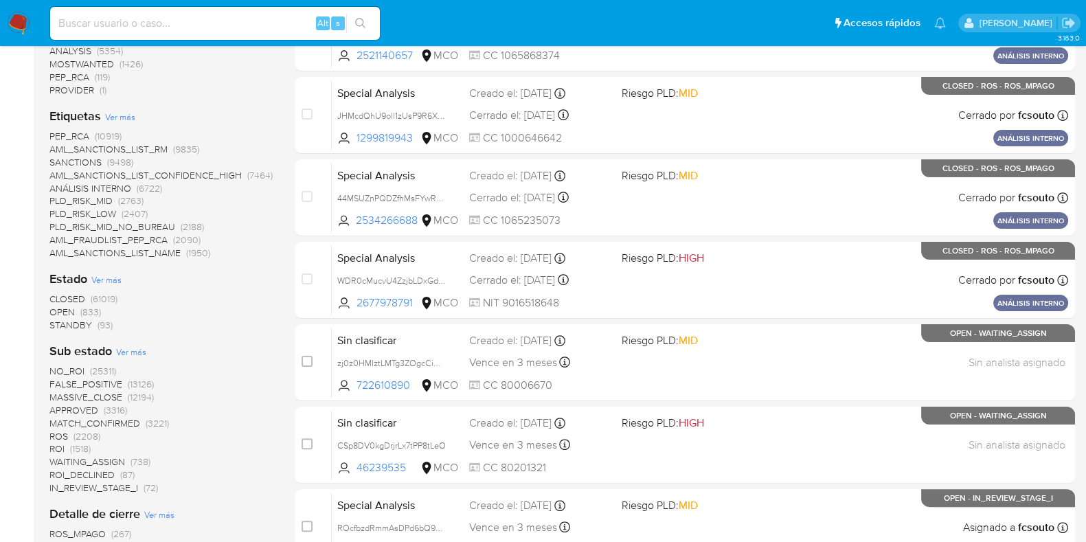
click at [72, 331] on div "Clasificación Ver más screening (25710) transactional (6977) special_analysis (…" at bounding box center [160, 381] width 223 height 1064
click at [76, 324] on span "STANDBY" at bounding box center [70, 325] width 43 height 14
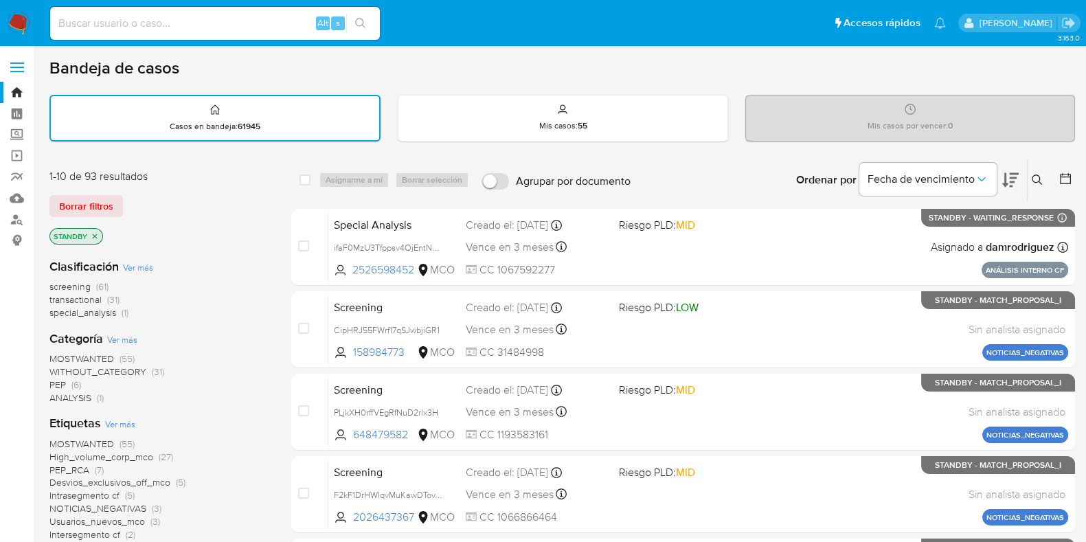
click at [82, 300] on span "transactional" at bounding box center [75, 300] width 52 height 14
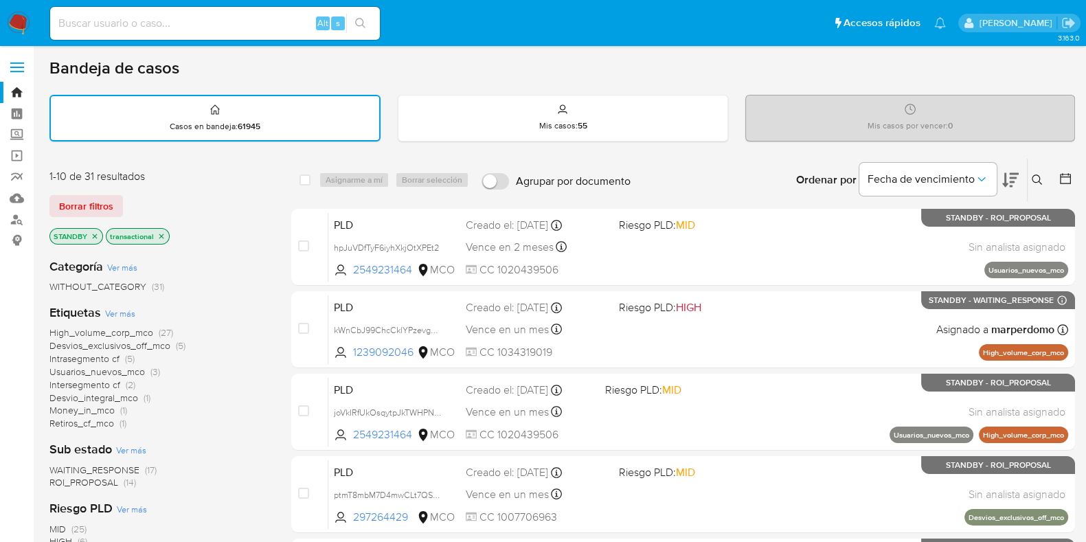
click at [93, 237] on icon "close-filter" at bounding box center [95, 236] width 8 height 8
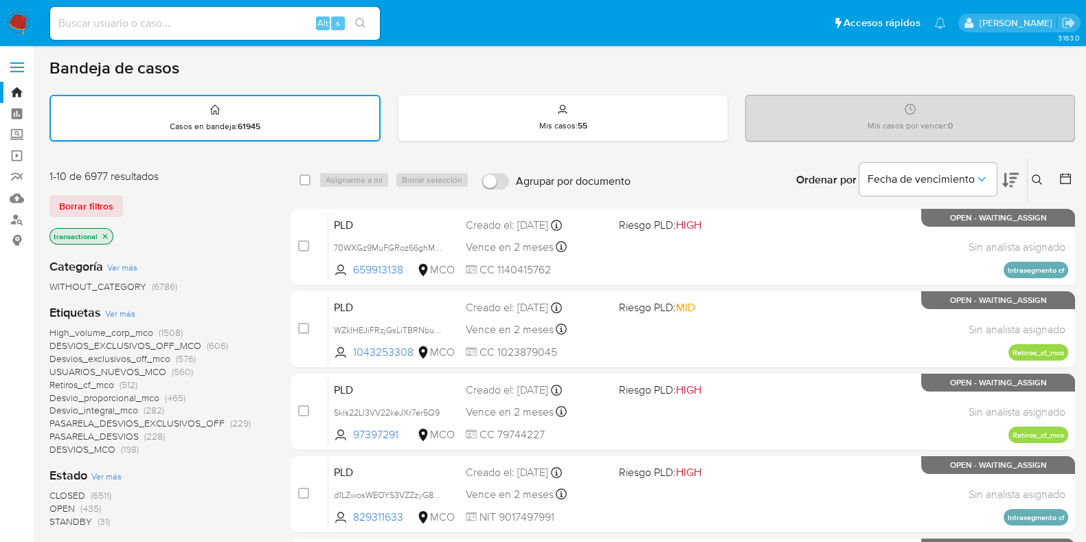
click at [106, 232] on icon "close-filter" at bounding box center [105, 236] width 8 height 8
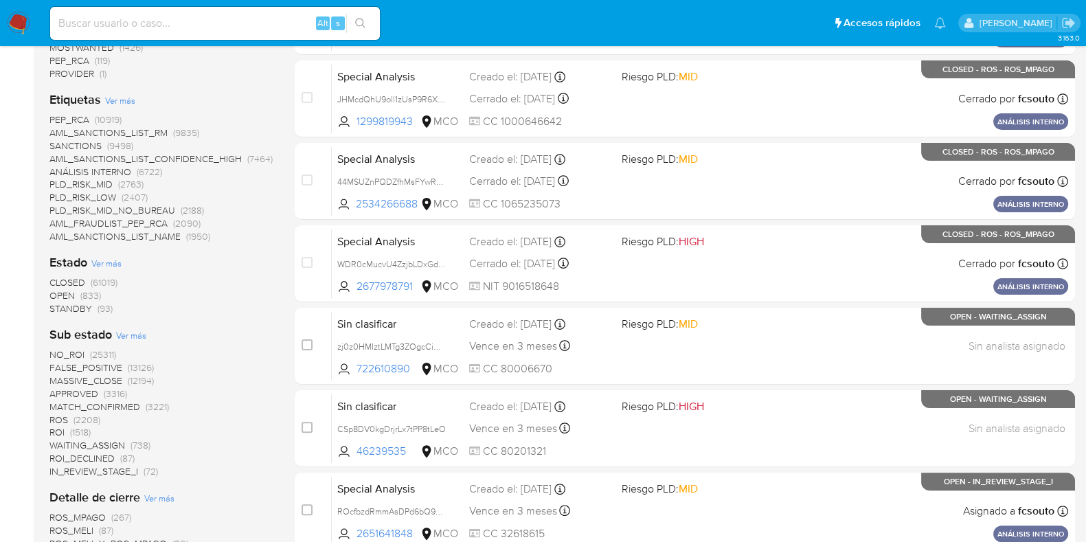
scroll to position [402, 0]
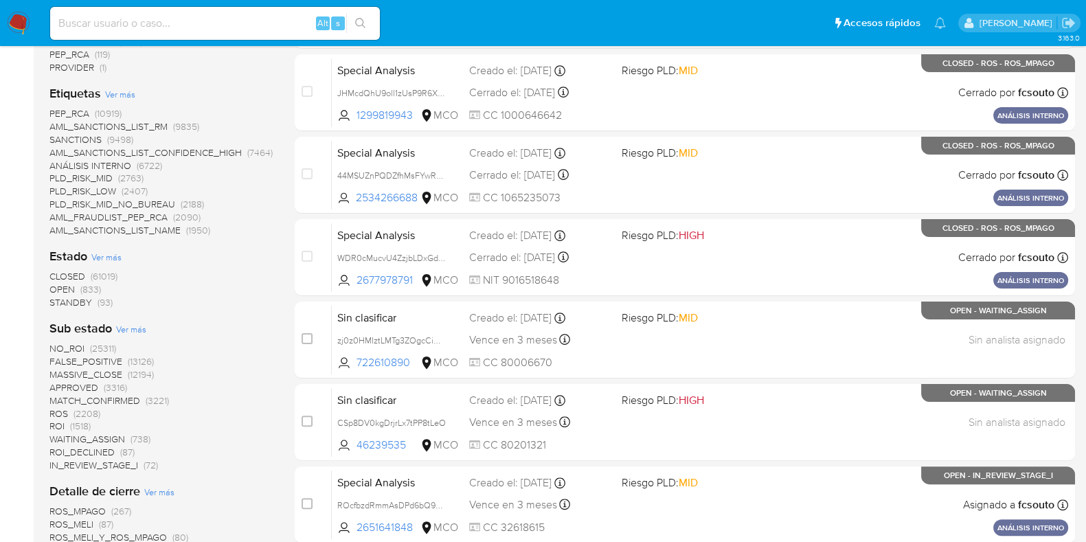
click at [65, 286] on span "OPEN" at bounding box center [61, 289] width 25 height 14
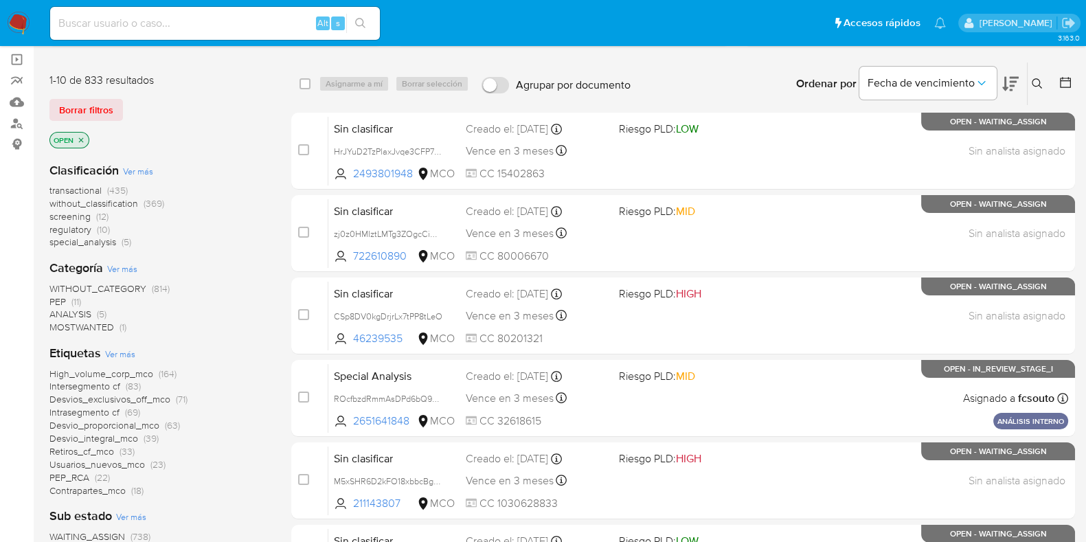
scroll to position [95, 0]
click at [79, 233] on span "regulatory" at bounding box center [70, 230] width 42 height 14
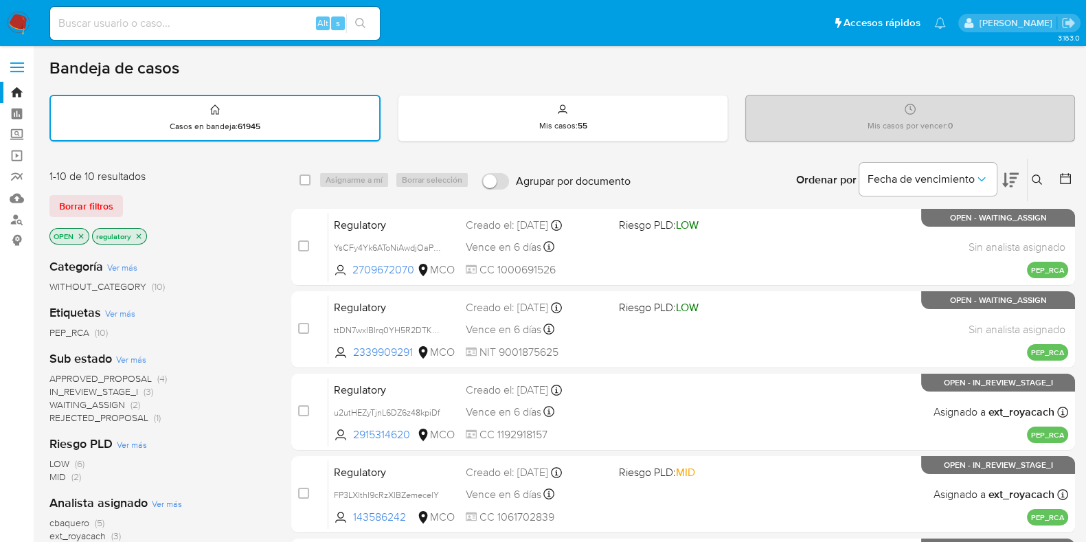
click at [137, 234] on icon "close-filter" at bounding box center [139, 236] width 5 height 5
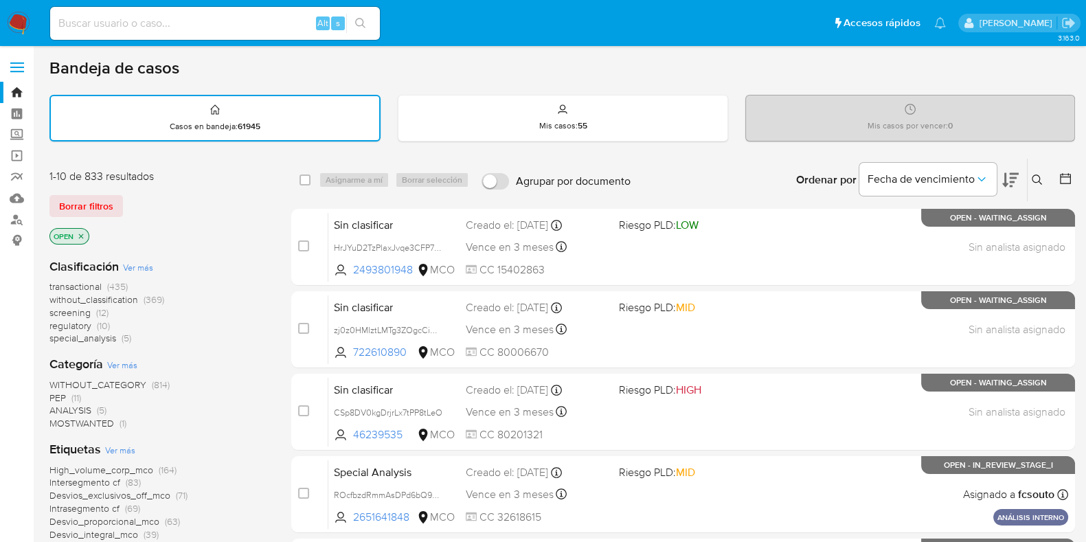
click at [70, 309] on span "screening" at bounding box center [69, 313] width 41 height 14
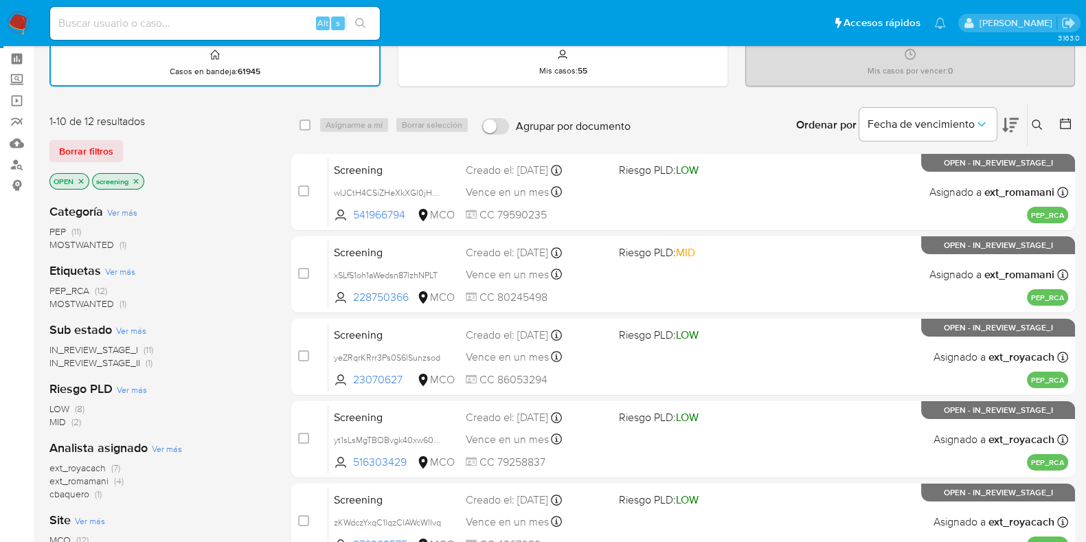
scroll to position [54, 0]
click at [93, 347] on span "IN_REVIEW_STAGE_I" at bounding box center [93, 350] width 89 height 14
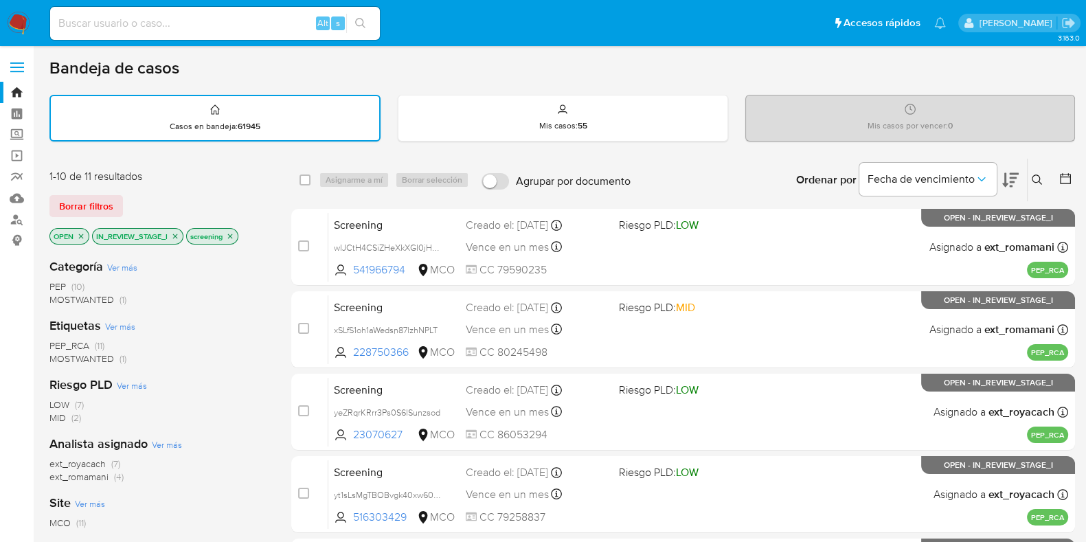
click at [175, 234] on icon "close-filter" at bounding box center [175, 236] width 8 height 8
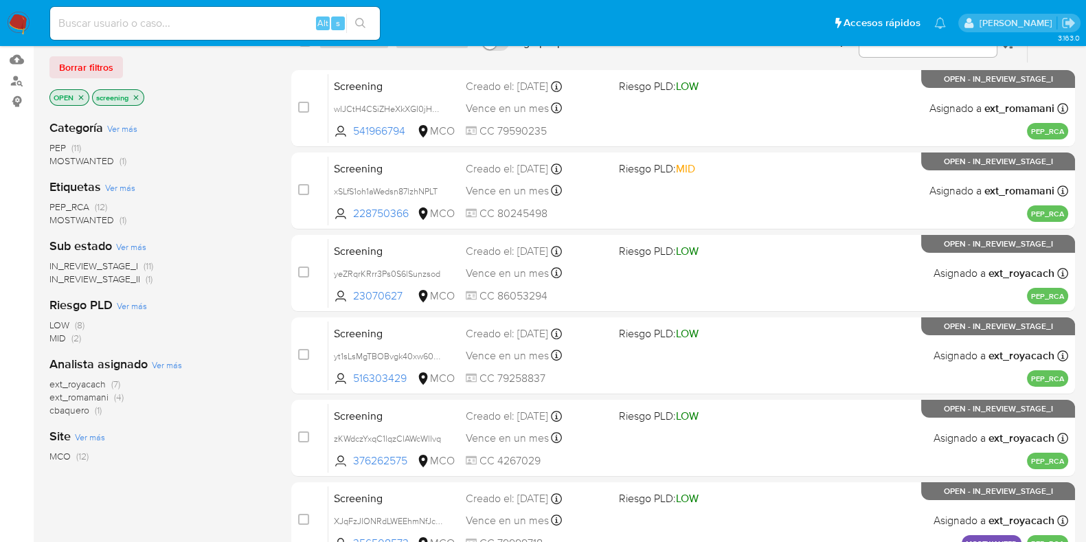
scroll to position [135, 0]
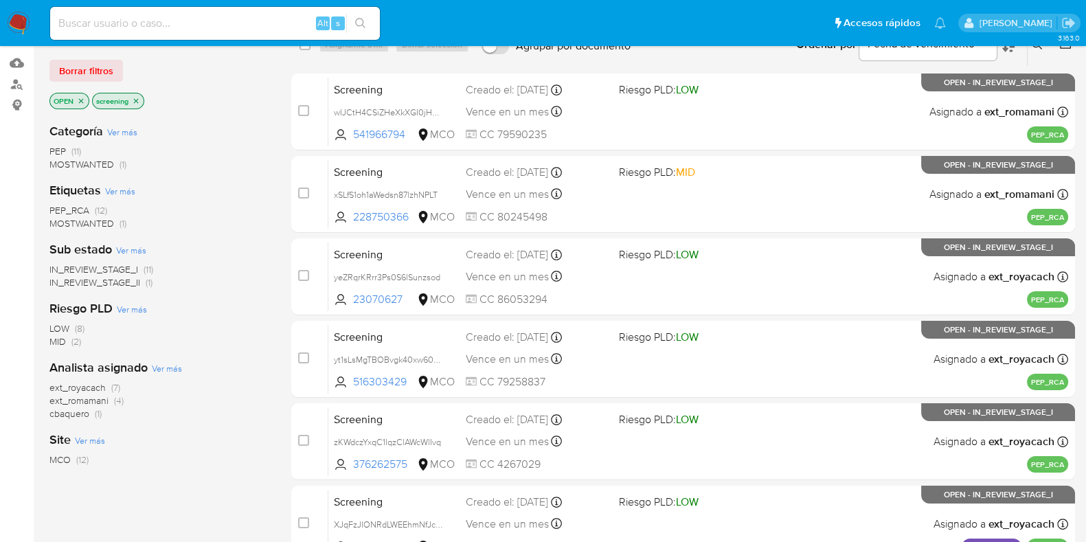
click at [115, 266] on span "IN_REVIEW_STAGE_I" at bounding box center [93, 269] width 89 height 14
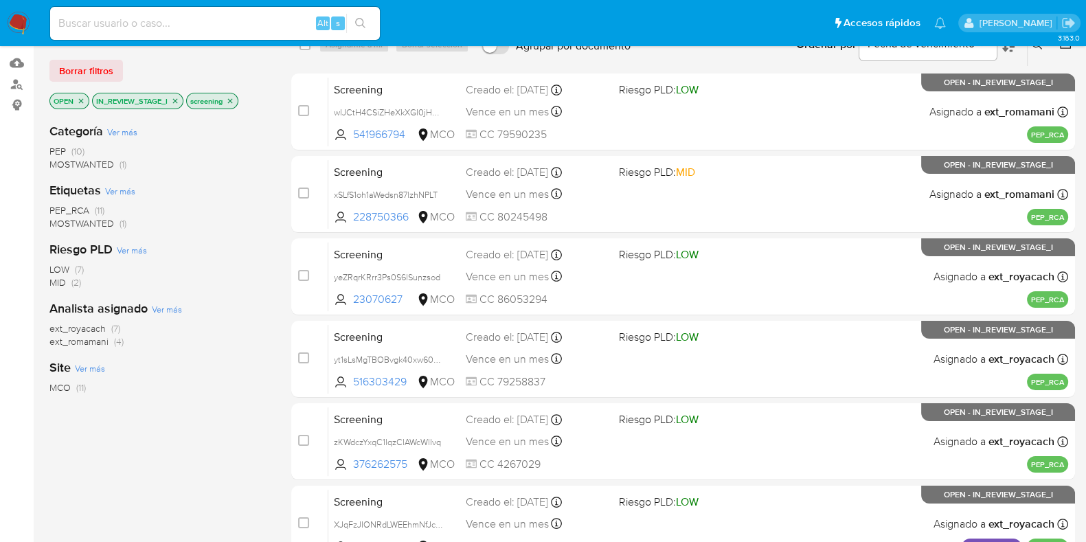
click at [177, 94] on p "IN_REVIEW_STAGE_I" at bounding box center [138, 100] width 90 height 15
click at [177, 97] on icon "close-filter" at bounding box center [175, 101] width 8 height 8
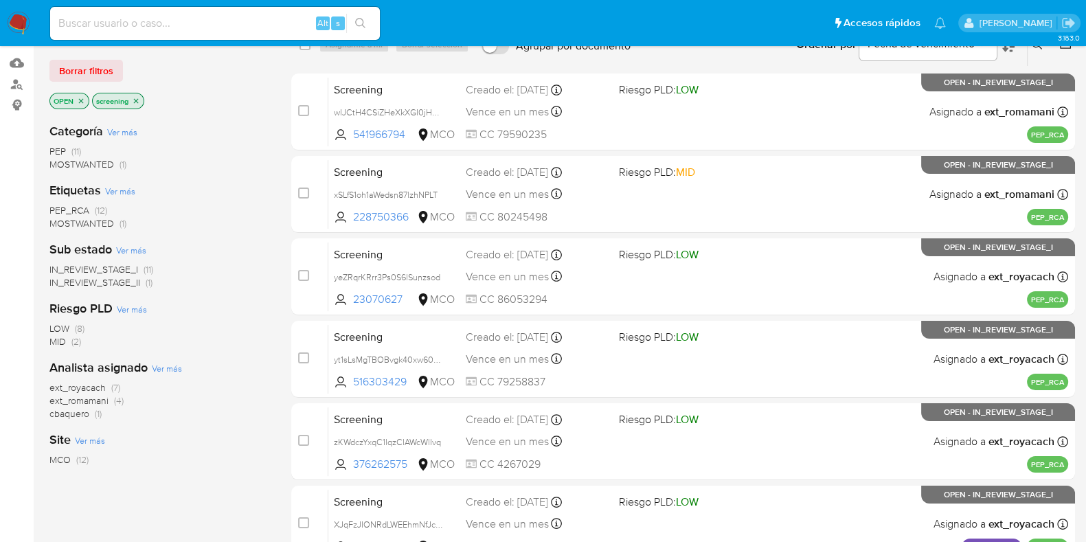
click at [89, 266] on span "IN_REVIEW_STAGE_I" at bounding box center [93, 269] width 89 height 14
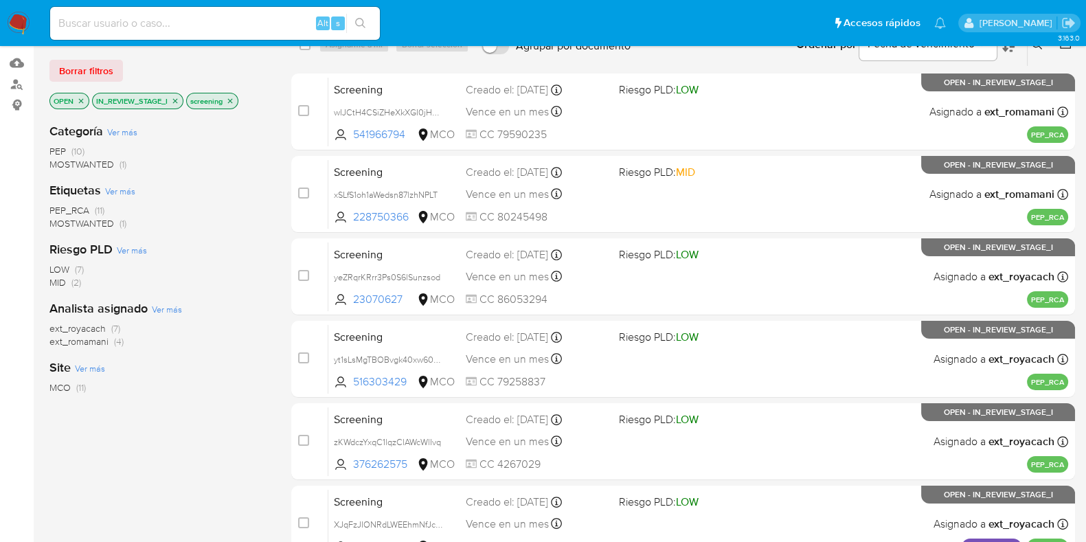
click at [171, 95] on p "IN_REVIEW_STAGE_I" at bounding box center [138, 100] width 90 height 15
click at [178, 97] on icon "close-filter" at bounding box center [175, 101] width 8 height 8
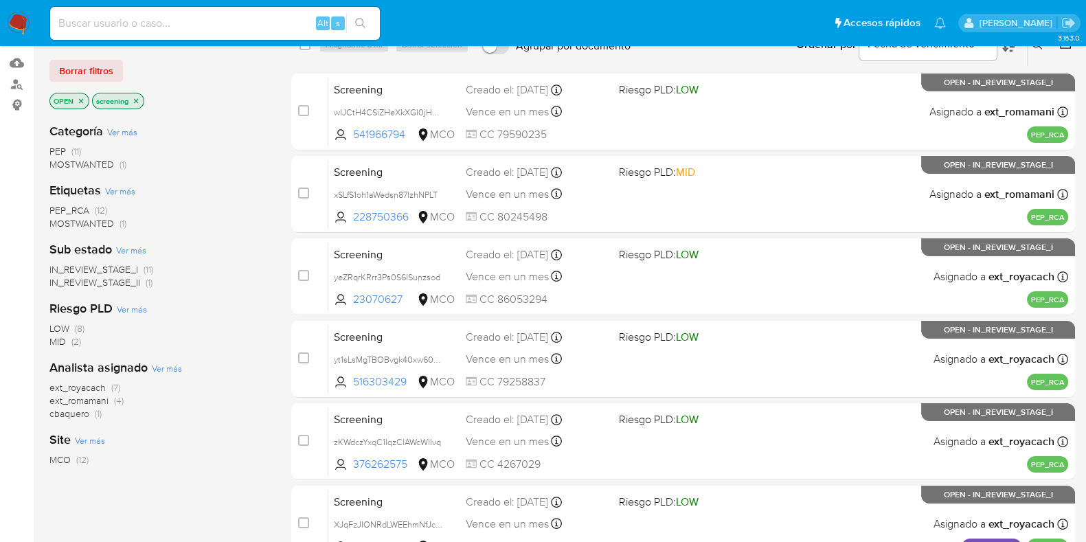
click at [140, 266] on span "IN_REVIEW_STAGE_I (11)" at bounding box center [101, 269] width 104 height 13
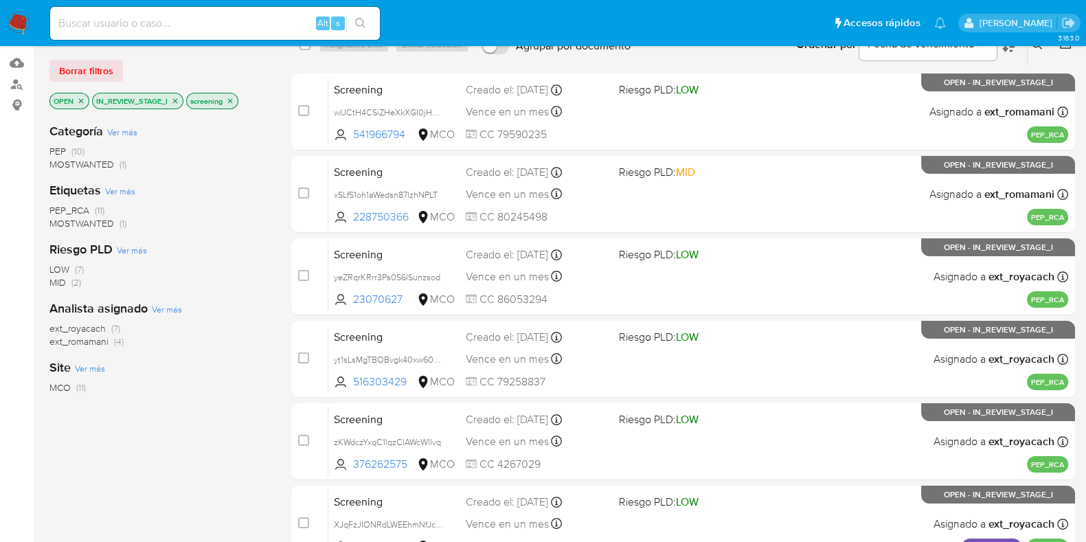
click at [172, 99] on icon "close-filter" at bounding box center [175, 101] width 8 height 8
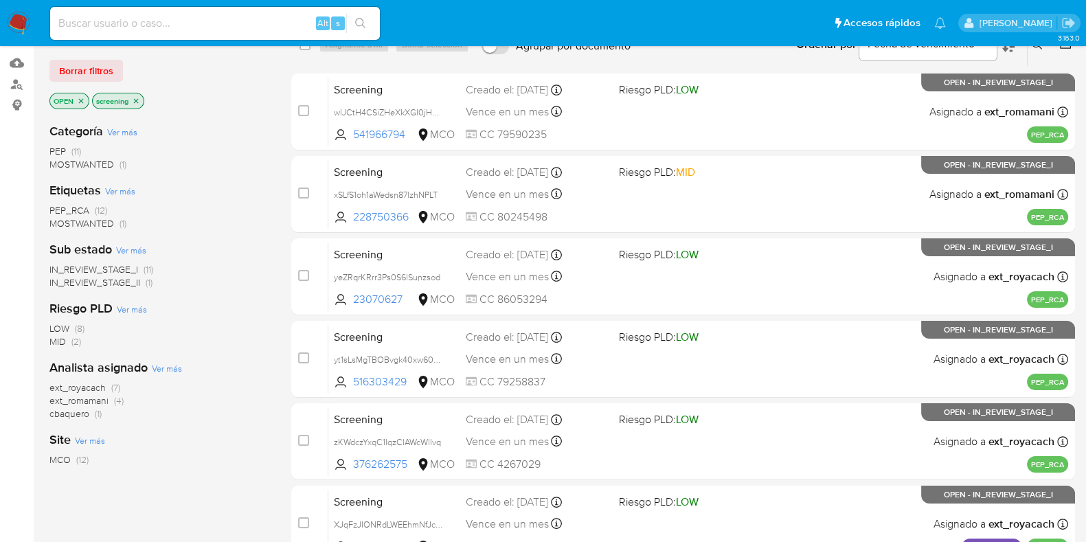
click at [115, 283] on span "IN_REVIEW_STAGE_II" at bounding box center [94, 282] width 91 height 14
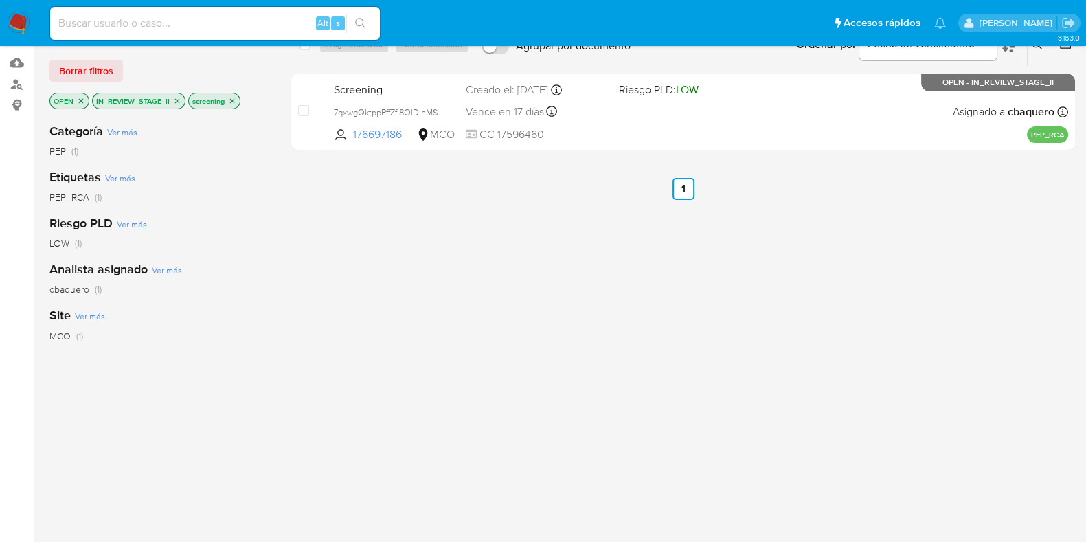
click at [84, 99] on icon "close-filter" at bounding box center [81, 101] width 8 height 8
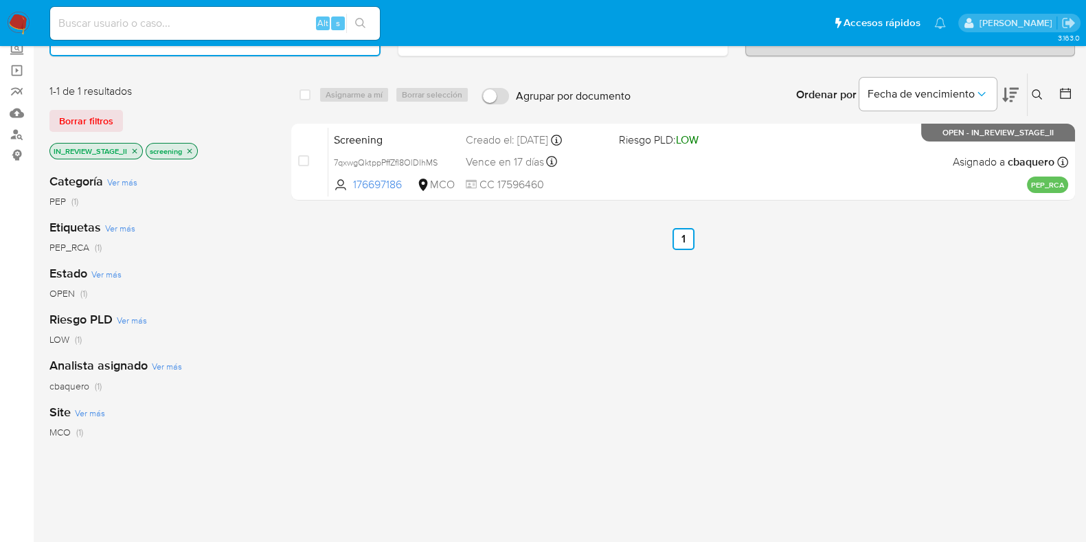
scroll to position [85, 0]
click at [135, 151] on icon "close-filter" at bounding box center [135, 151] width 8 height 8
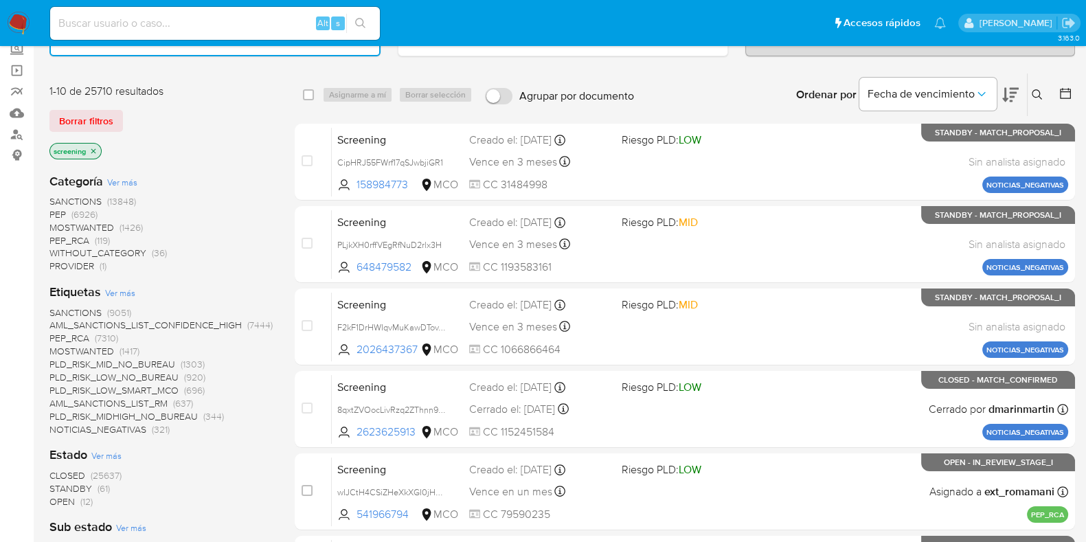
click at [91, 487] on span "STANDBY (61)" at bounding box center [79, 488] width 60 height 13
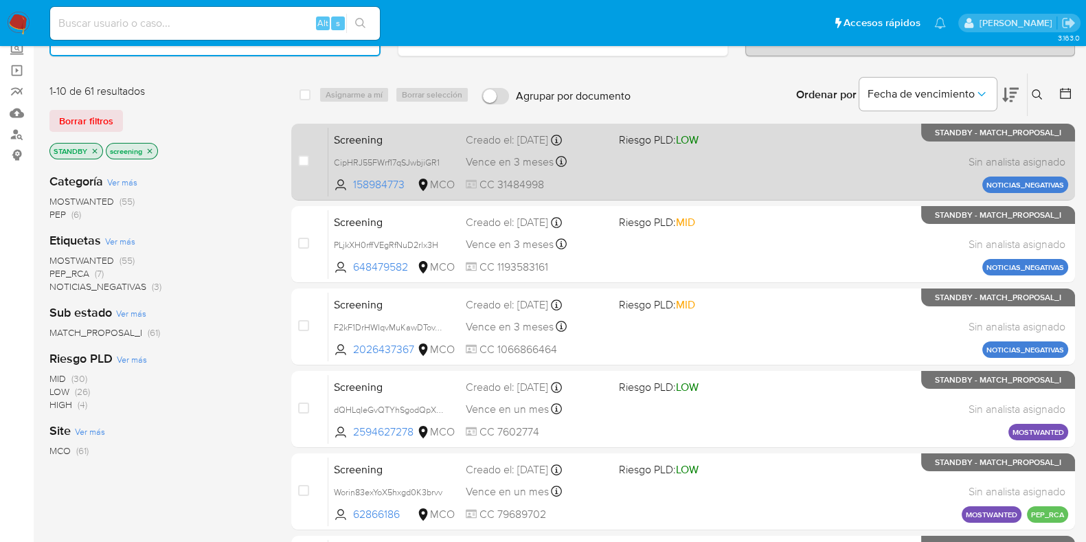
click at [443, 143] on span "Screening" at bounding box center [394, 139] width 121 height 18
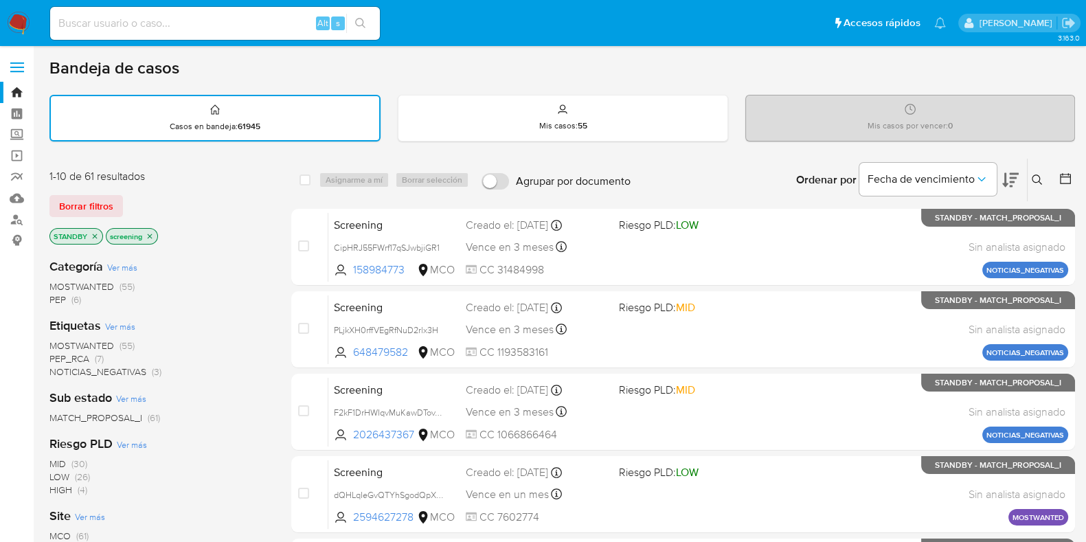
click at [1037, 180] on icon at bounding box center [1037, 179] width 11 height 11
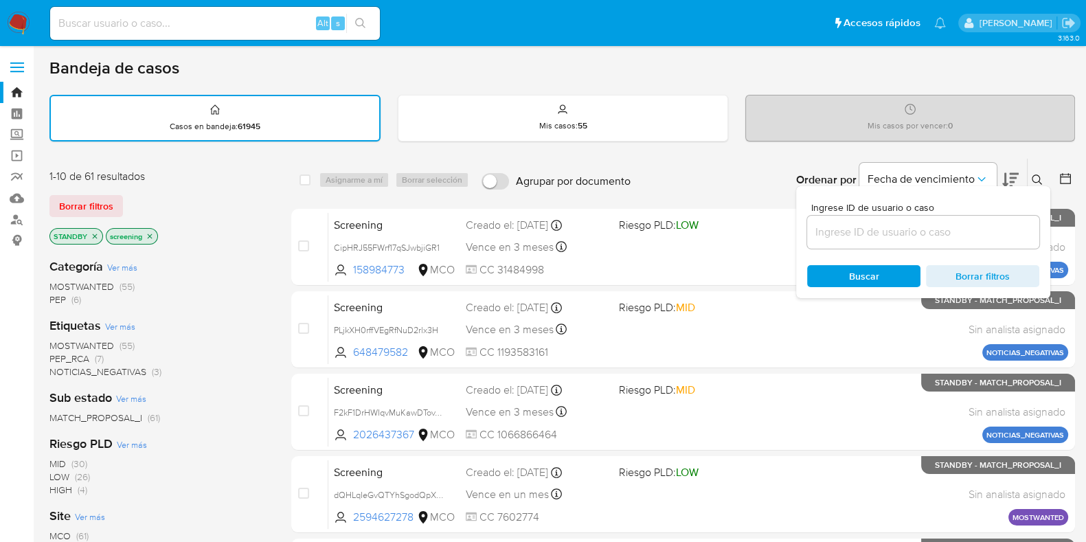
click at [897, 226] on input at bounding box center [923, 232] width 232 height 18
click at [892, 236] on input at bounding box center [923, 232] width 232 height 18
click at [846, 232] on input at bounding box center [923, 232] width 232 height 18
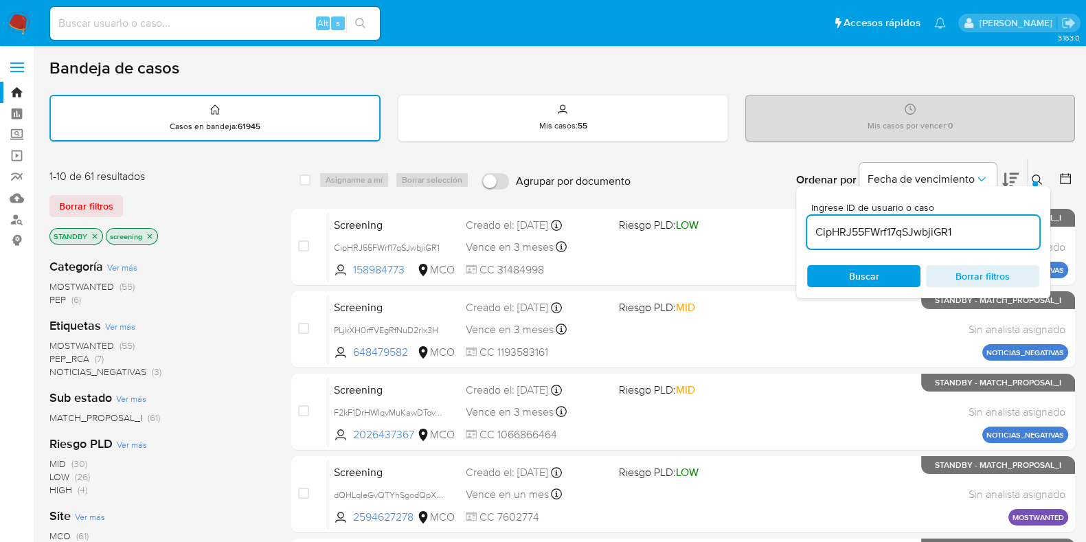
type input "CipHRJ55FWrf17qSJwbjiGR1"
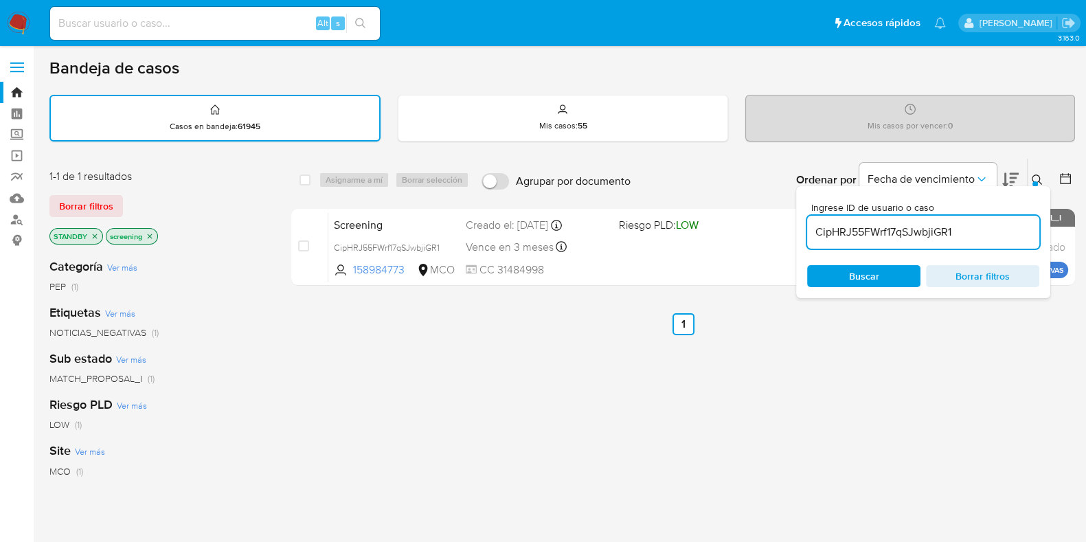
click at [95, 232] on icon "close-filter" at bounding box center [95, 236] width 8 height 8
click at [95, 232] on icon "close-filter" at bounding box center [93, 236] width 8 height 8
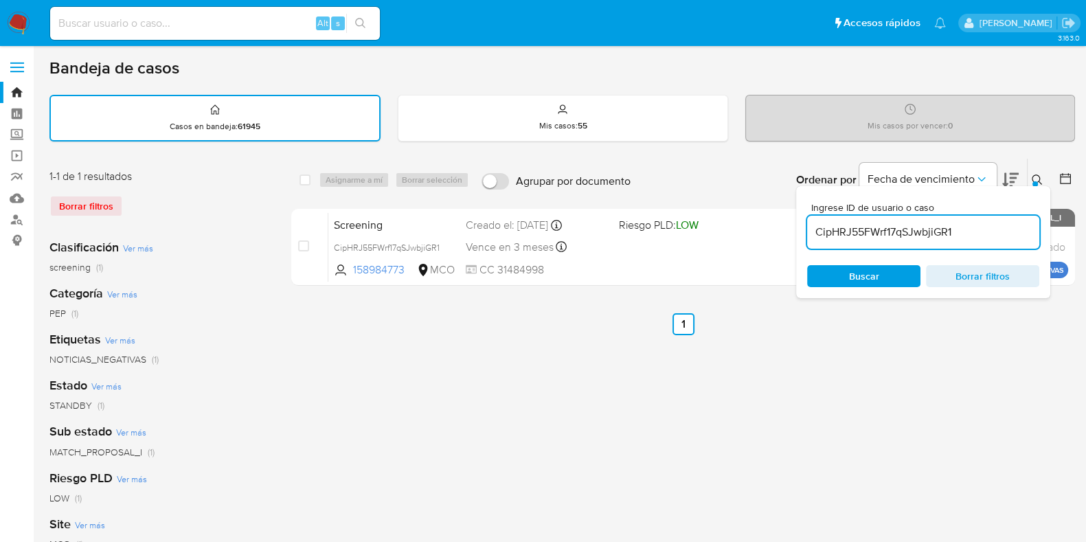
click at [846, 280] on span "Buscar" at bounding box center [864, 276] width 94 height 19
click at [1039, 174] on icon at bounding box center [1037, 179] width 11 height 11
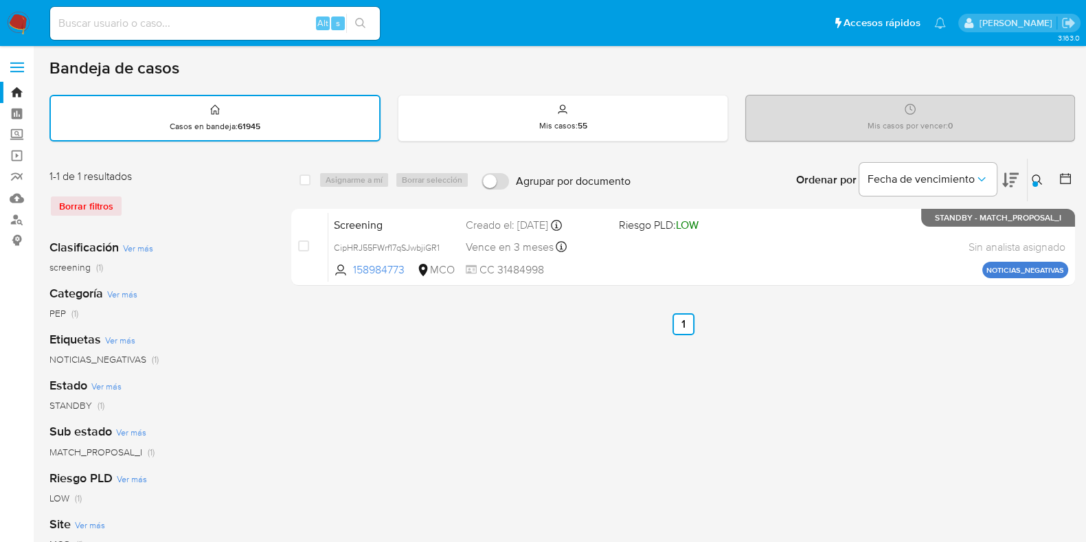
click at [236, 16] on input at bounding box center [215, 23] width 330 height 18
paste input "LcQovBWL2CQNERMG16g1gL2C"
type input "LcQovBWL2CQNERMG16g1gL2C"
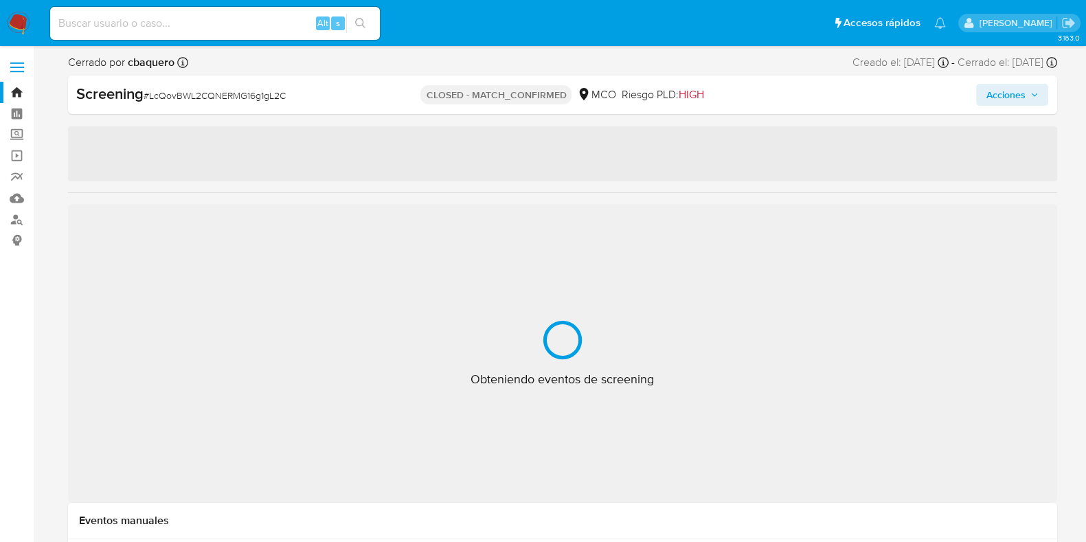
select select "10"
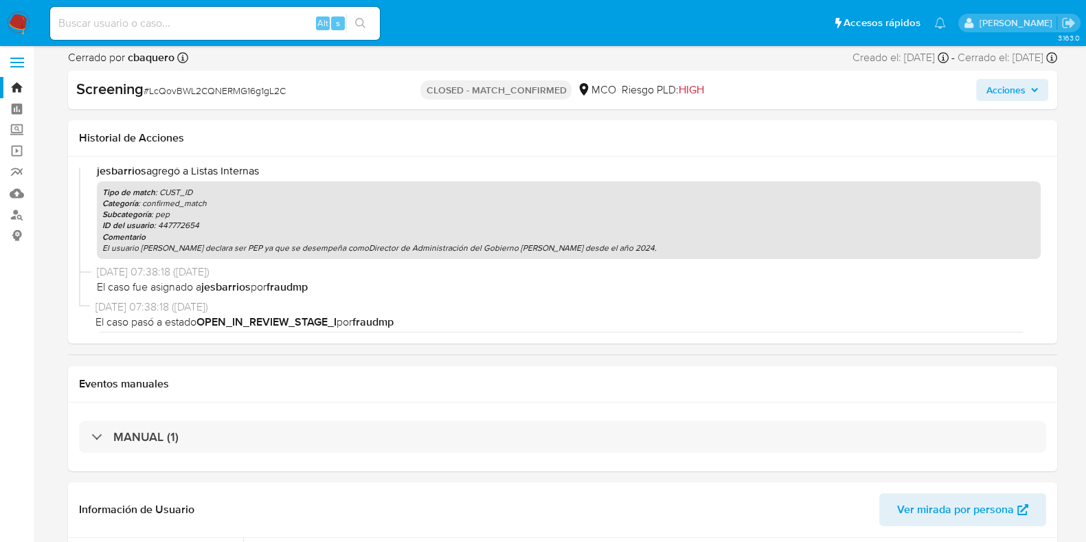
scroll to position [554, 0]
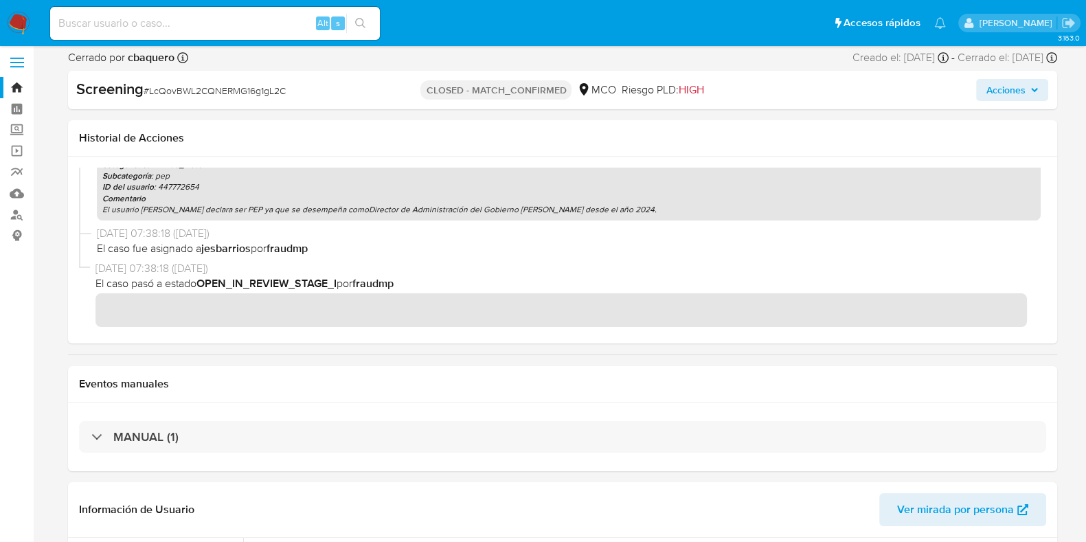
drag, startPoint x: 95, startPoint y: 263, endPoint x: 164, endPoint y: 264, distance: 69.4
click at [164, 264] on span "06/10/2025 07:38:18 (hace 3 días)" at bounding box center [567, 268] width 945 height 15
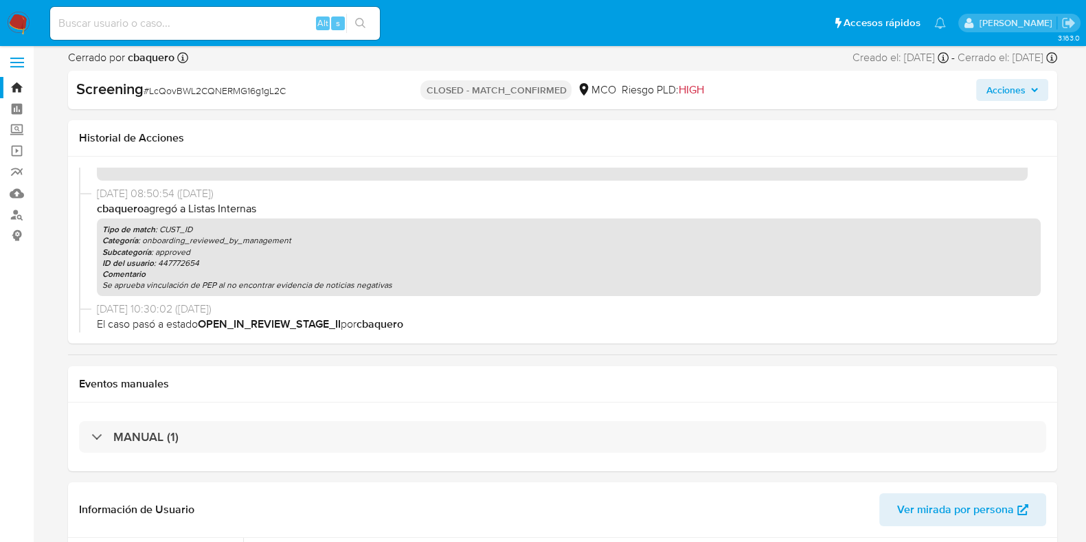
scroll to position [54, 0]
drag, startPoint x: 90, startPoint y: 207, endPoint x: 385, endPoint y: 278, distance: 303.8
click at [385, 278] on div "08/10/2025 08:50:54 (hace un día) cbaquero agregó a Listas Internas Tipo de mat…" at bounding box center [562, 242] width 967 height 115
click at [241, 242] on p "Categoría : onboarding_reviewed_by_management" at bounding box center [568, 239] width 933 height 11
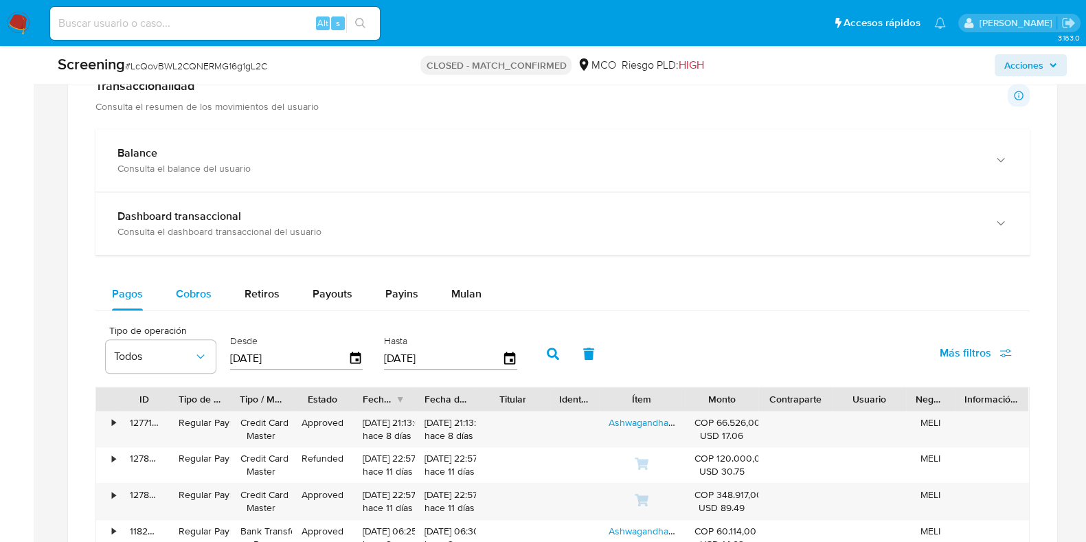
scroll to position [1084, 0]
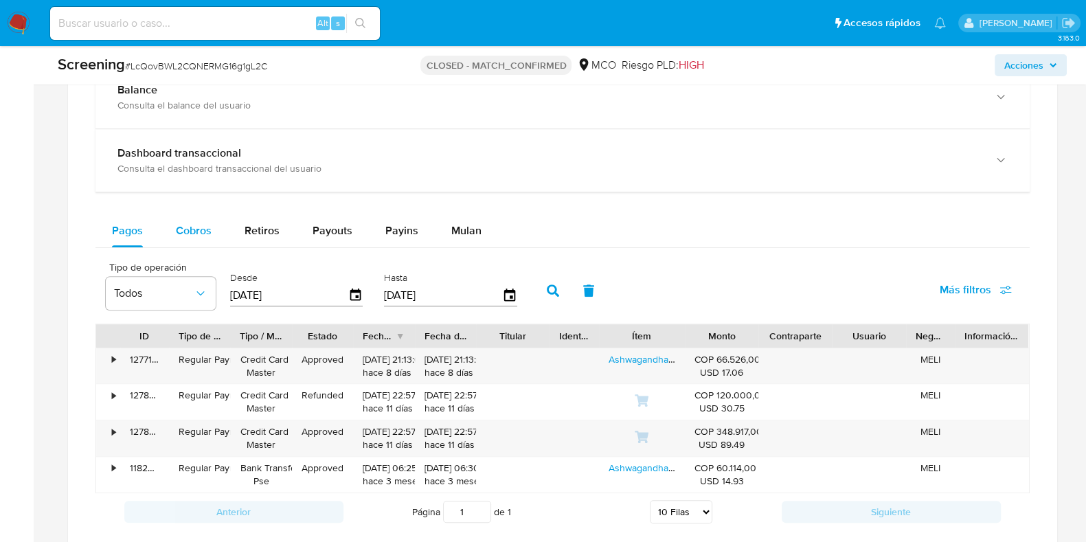
click at [196, 232] on span "Cobros" at bounding box center [194, 231] width 36 height 16
select select "10"
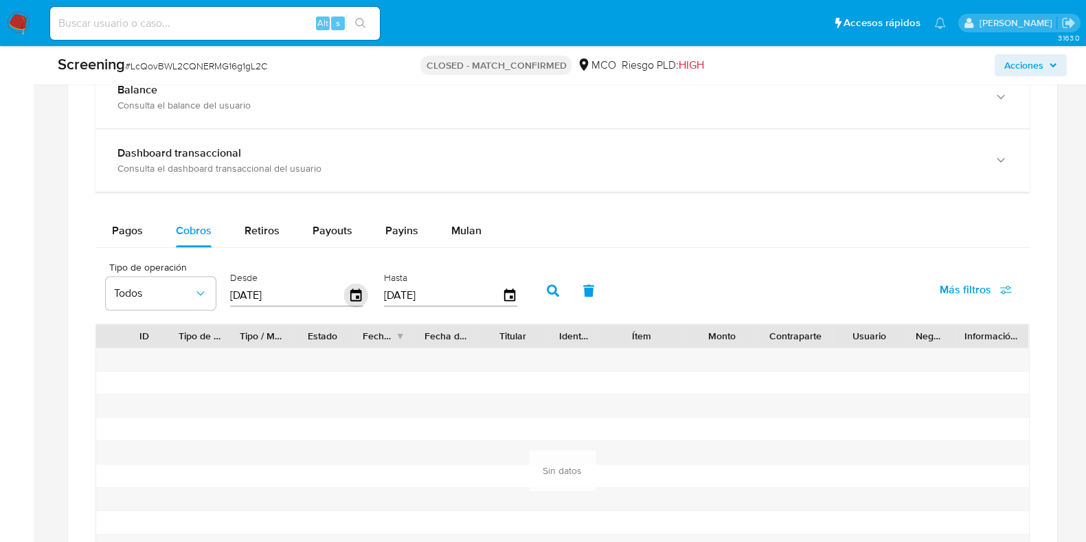
click at [350, 293] on icon "button" at bounding box center [355, 295] width 11 height 12
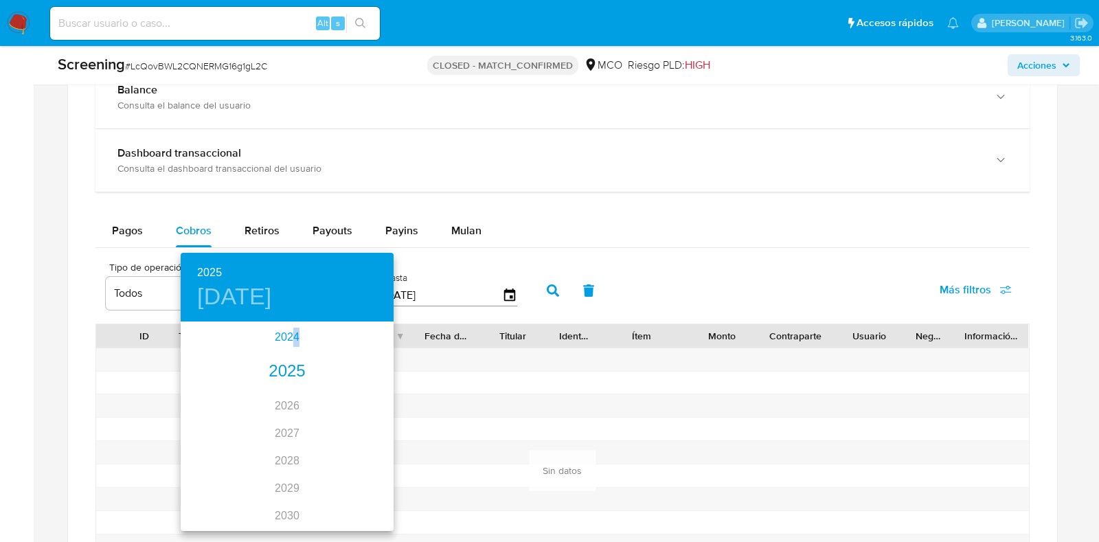
click at [289, 337] on div "2024" at bounding box center [287, 337] width 213 height 27
click at [210, 506] on div "oct." at bounding box center [216, 504] width 71 height 52
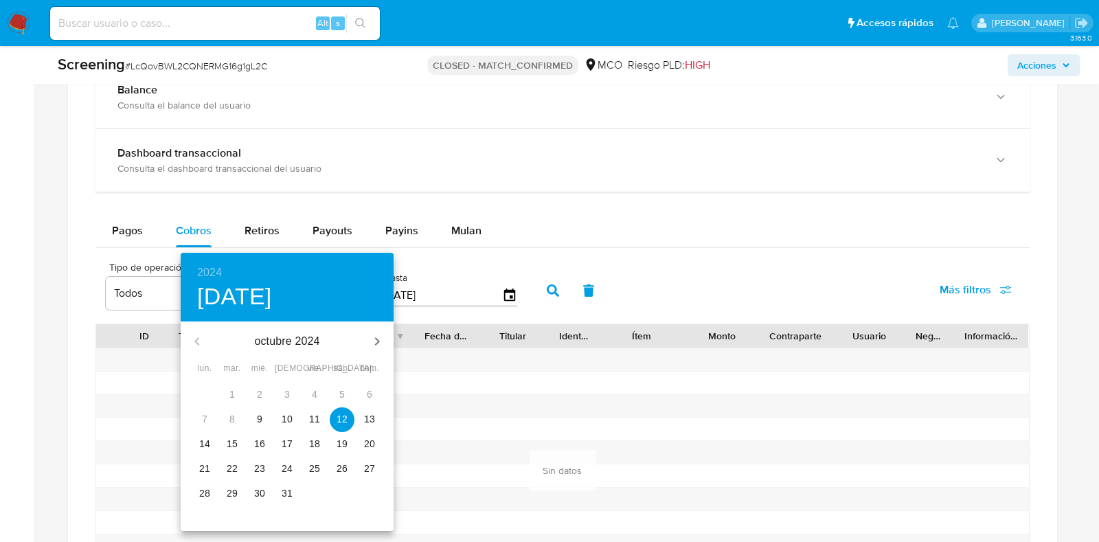
click at [249, 414] on span "9" at bounding box center [259, 419] width 25 height 14
type input "09/10/2024"
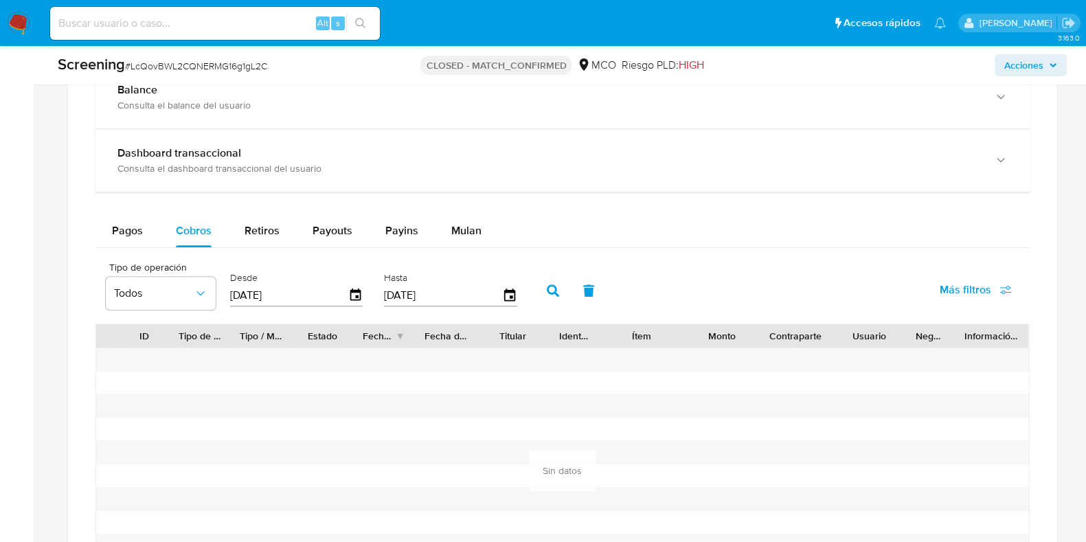
click at [550, 284] on icon "button" at bounding box center [553, 290] width 12 height 12
click at [137, 239] on div "Pagos" at bounding box center [127, 230] width 31 height 33
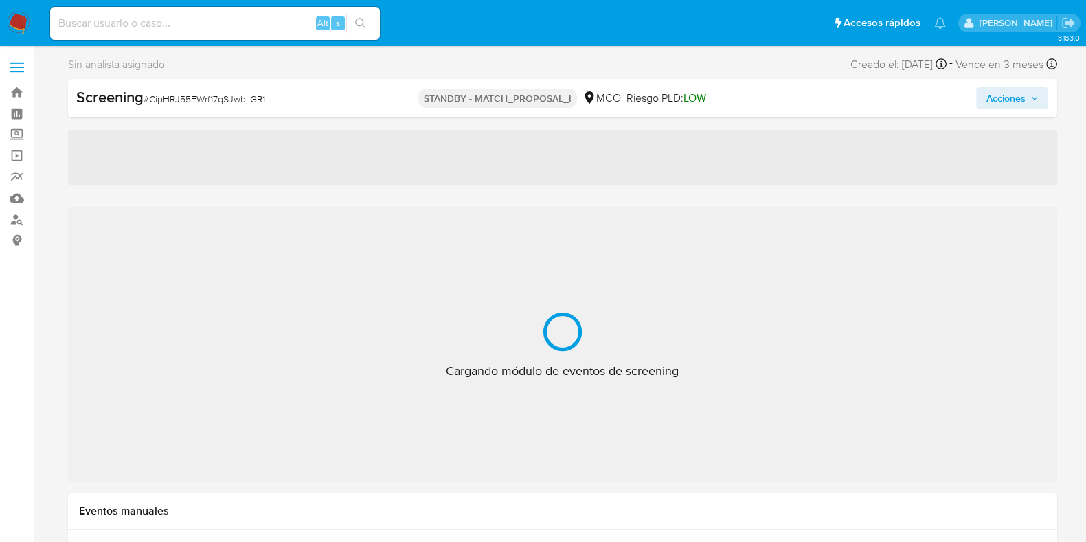
select select "10"
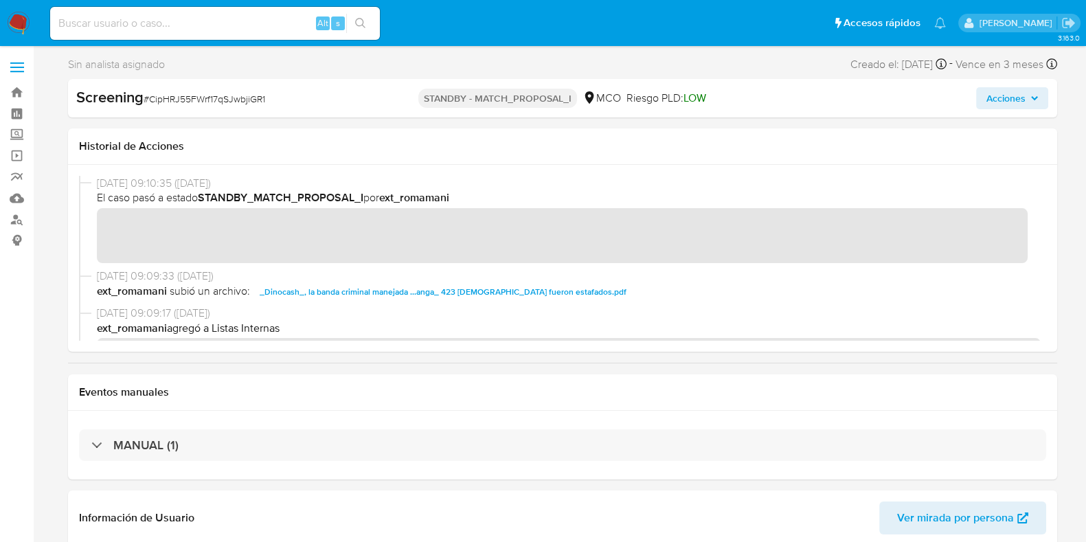
click at [1006, 102] on span "Acciones" at bounding box center [1005, 98] width 39 height 22
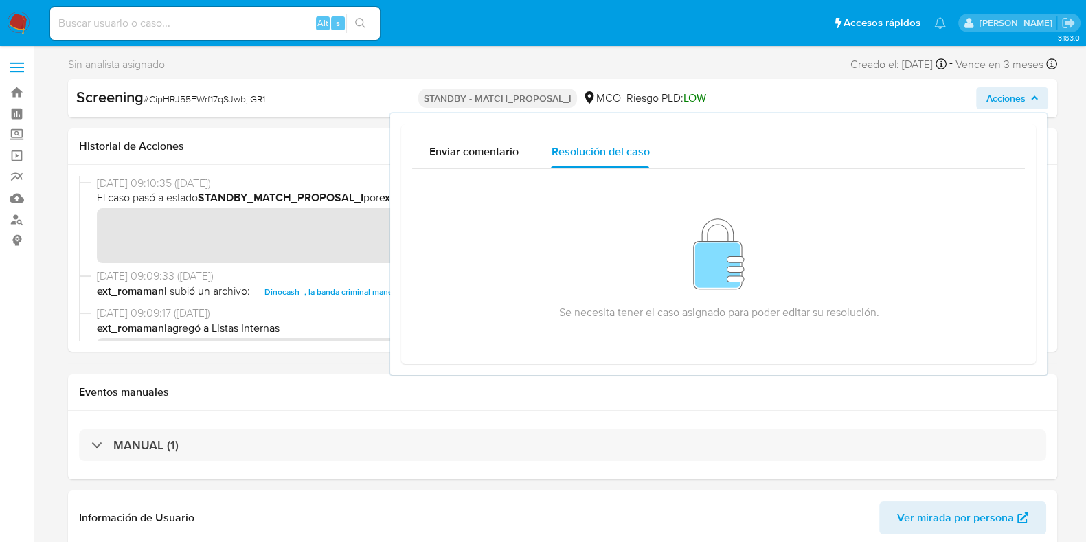
click at [1026, 91] on span "Acciones" at bounding box center [1012, 98] width 53 height 19
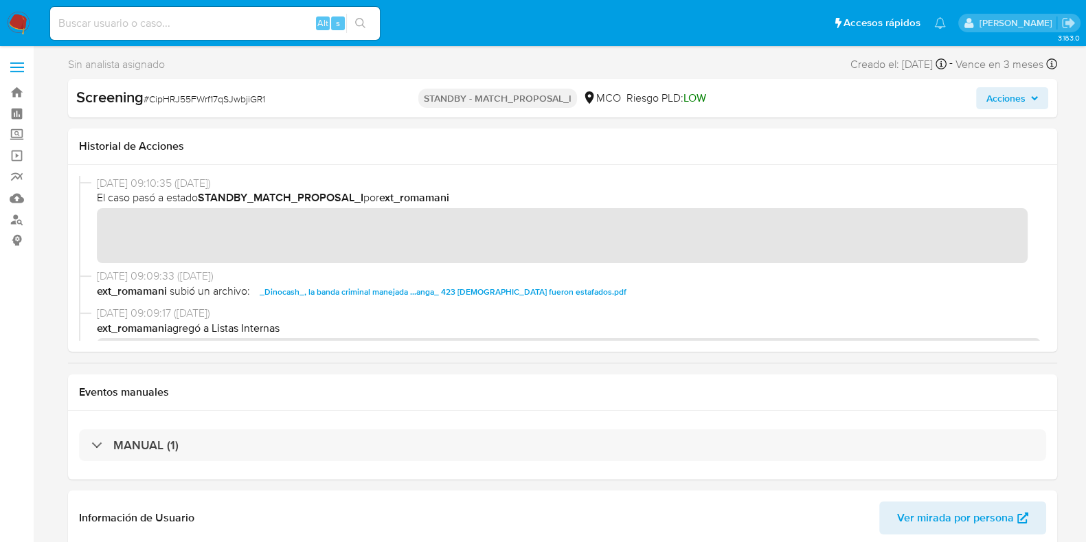
click at [1028, 101] on span "Acciones" at bounding box center [1012, 98] width 53 height 19
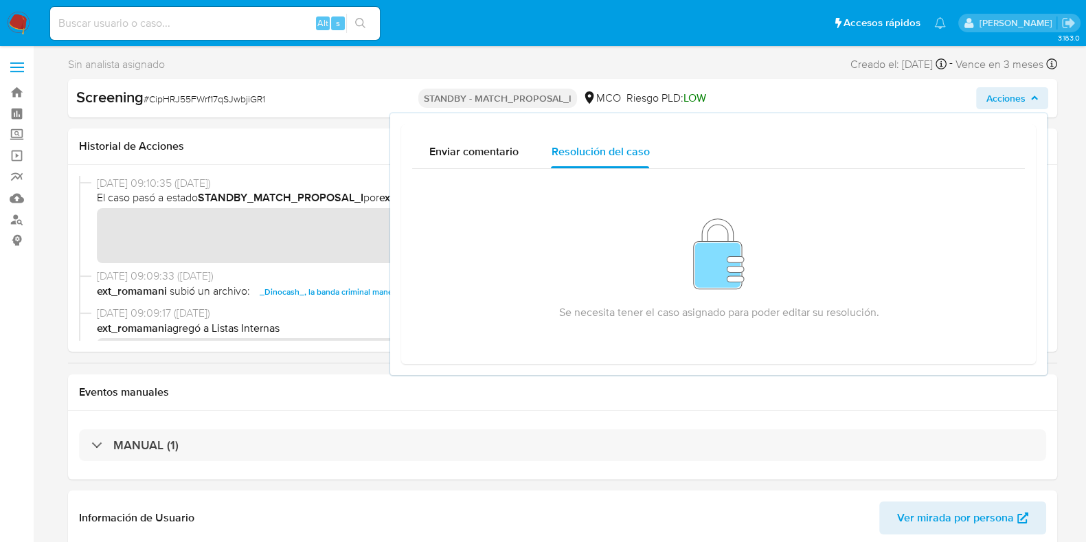
click at [223, 166] on div "01/10/2025 09:10:35 (hace 8 días) El caso pasó a estado STANDBY_MATCH_PROPOSAL_…" at bounding box center [562, 258] width 989 height 187
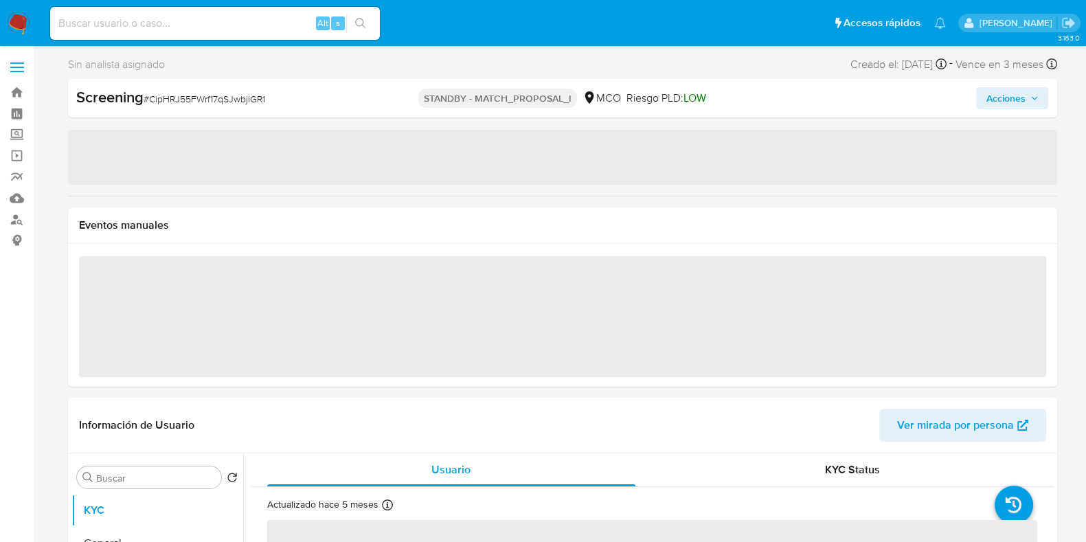
select select "10"
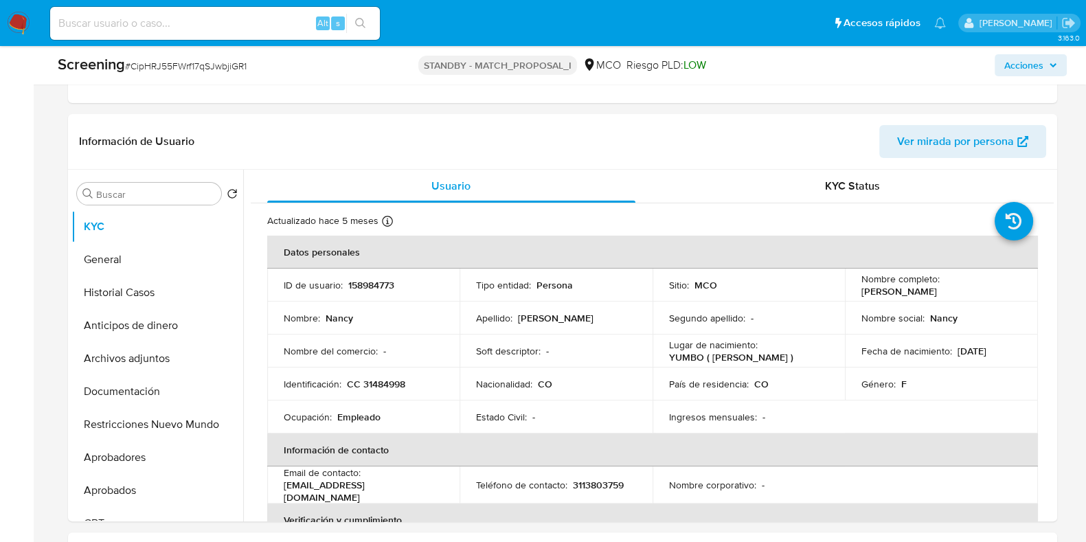
scroll to position [343, 0]
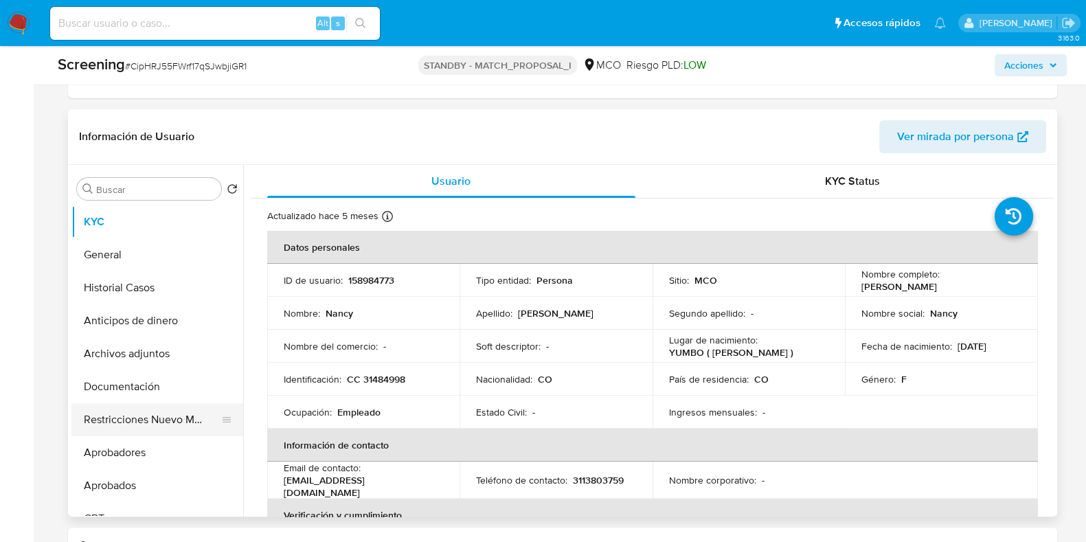
click at [145, 419] on button "Restricciones Nuevo Mundo" at bounding box center [151, 419] width 161 height 33
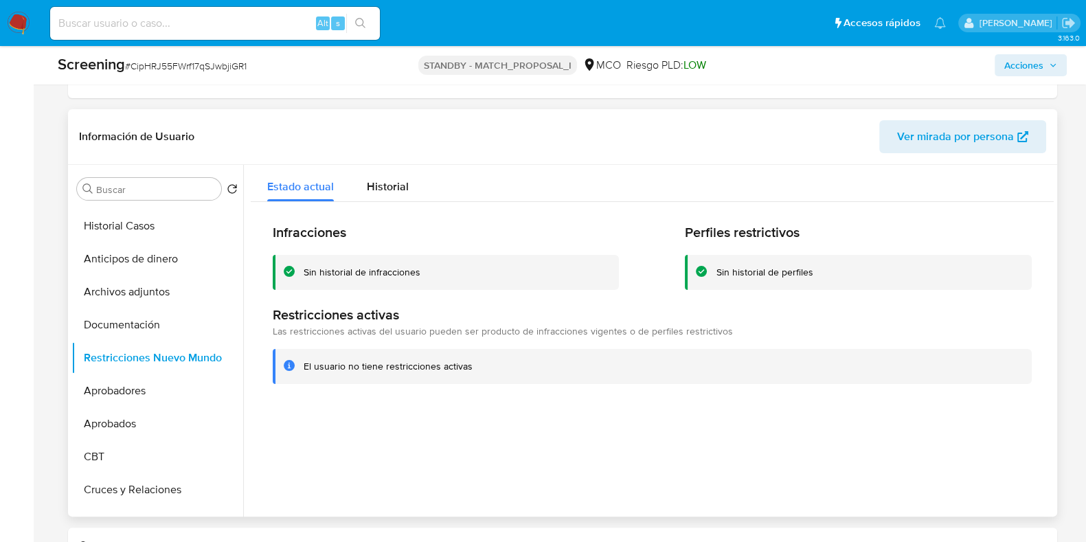
scroll to position [0, 0]
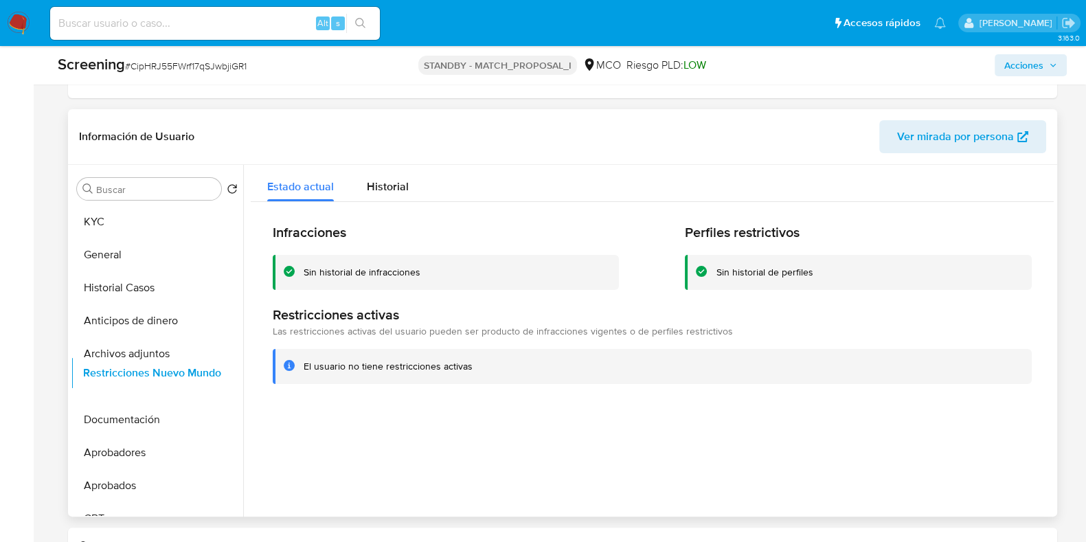
drag, startPoint x: 223, startPoint y: 421, endPoint x: 224, endPoint y: 374, distance: 47.4
click at [224, 374] on ul "KYC General Historial Casos Anticipos de dinero Archivos adjuntos Documentación…" at bounding box center [157, 360] width 172 height 310
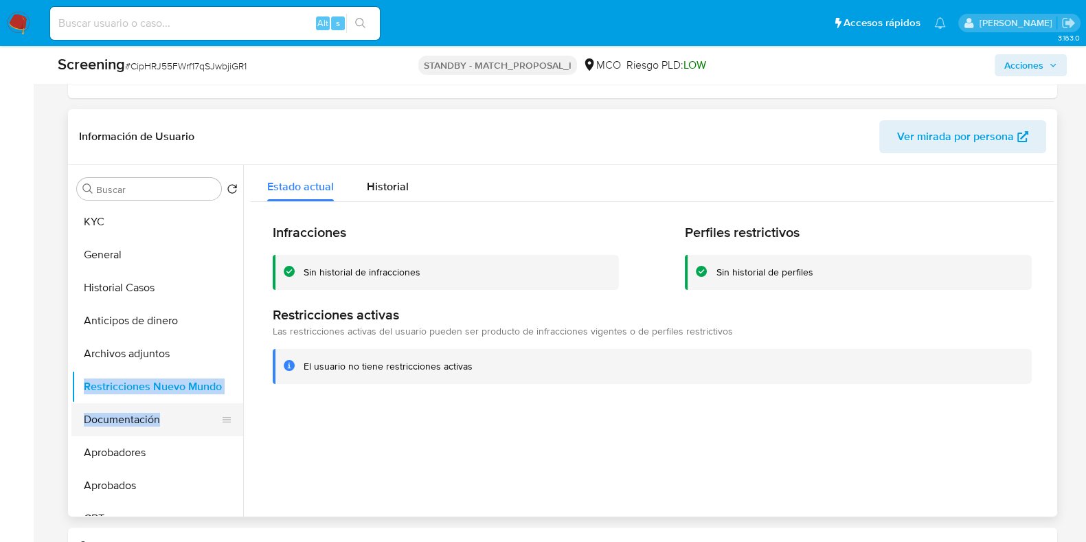
drag, startPoint x: 229, startPoint y: 386, endPoint x: 227, endPoint y: 425, distance: 38.5
click at [227, 425] on ul "KYC General Historial Casos Anticipos de dinero Archivos adjuntos Restricciones…" at bounding box center [157, 360] width 172 height 310
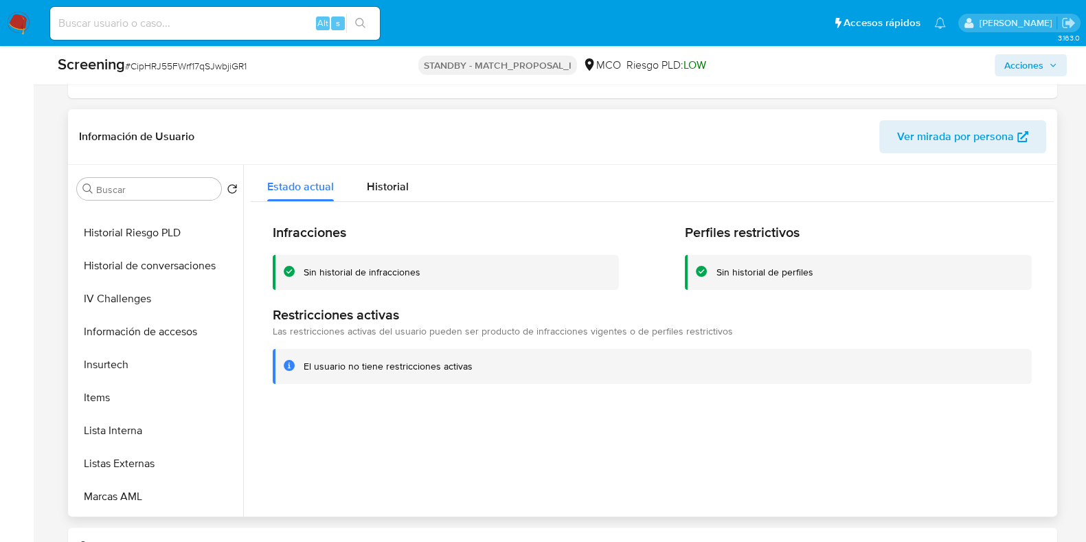
scroll to position [679, 0]
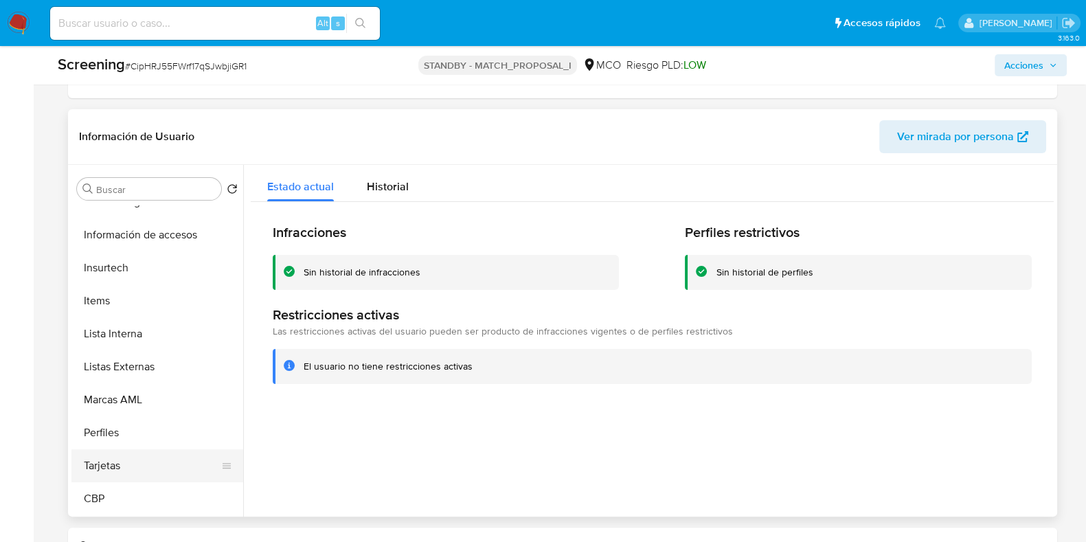
click at [129, 461] on button "Tarjetas" at bounding box center [151, 465] width 161 height 33
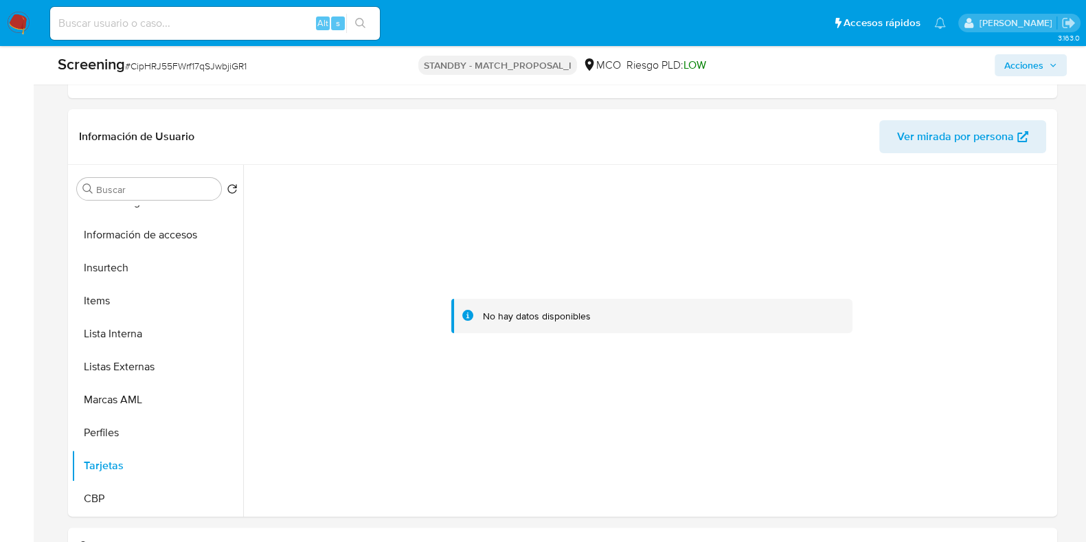
click at [243, 25] on input at bounding box center [215, 23] width 330 height 18
paste input "XJqFzJIONRdLWEEhmNfJcD54"
type input "XJqFzJIONRdLWEEhmNfJcD54"
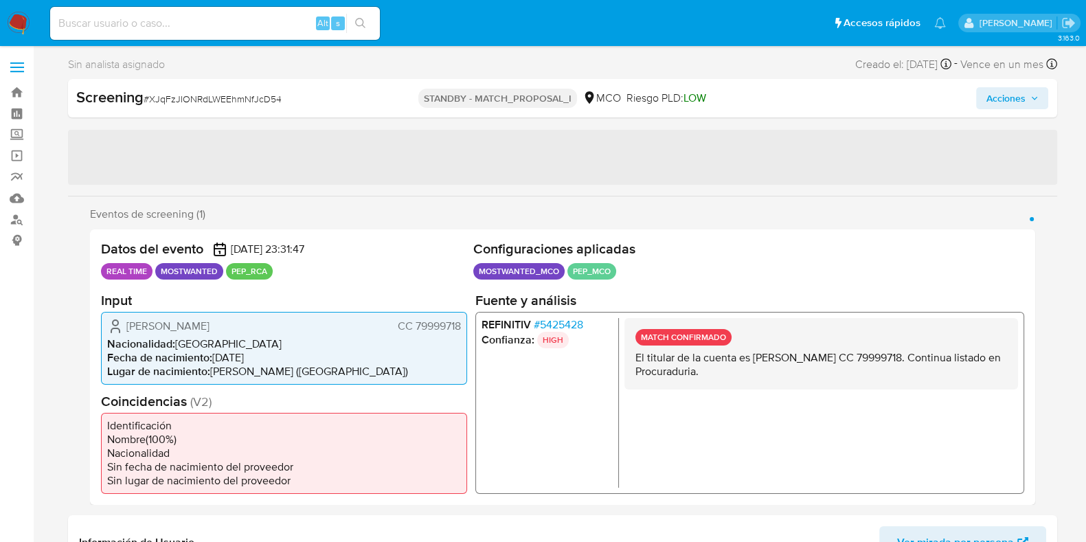
select select "10"
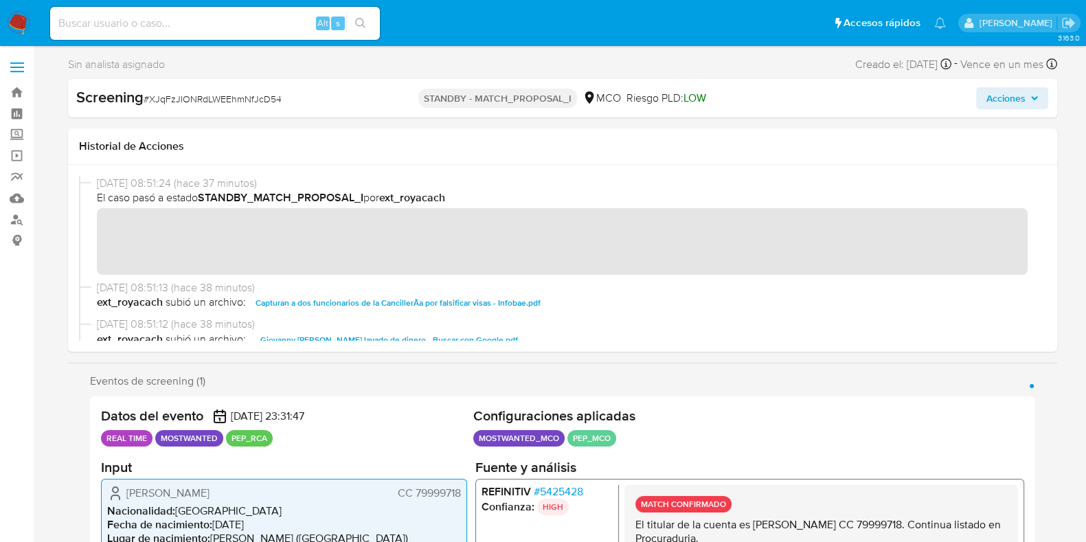
drag, startPoint x: 201, startPoint y: 283, endPoint x: 275, endPoint y: 283, distance: 73.5
click at [275, 283] on span "09/10/2025 08:51:13 (hace 38 minutos)" at bounding box center [569, 287] width 944 height 15
click at [246, 135] on div "Historial de Acciones" at bounding box center [562, 146] width 989 height 36
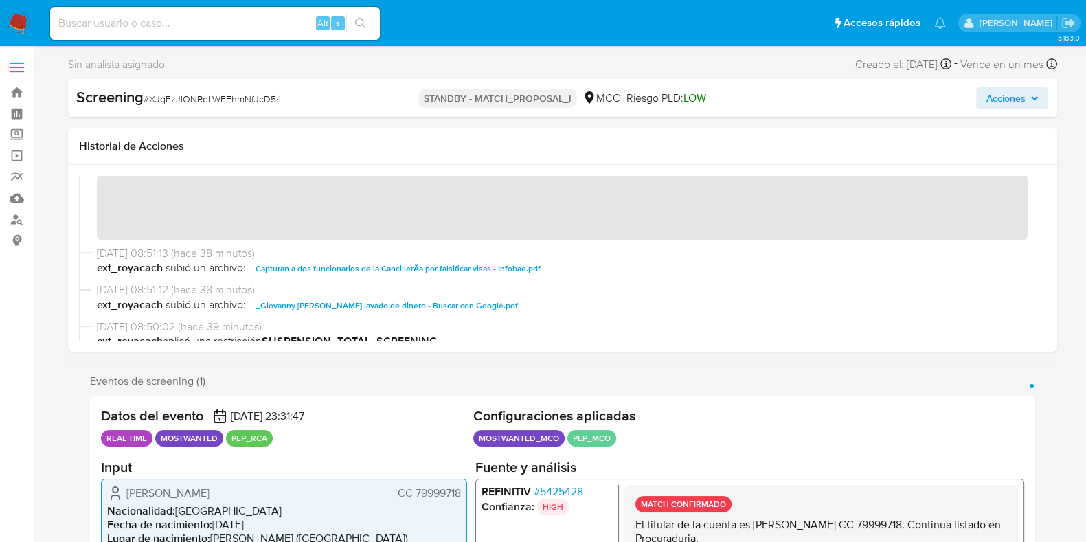
scroll to position [16, 0]
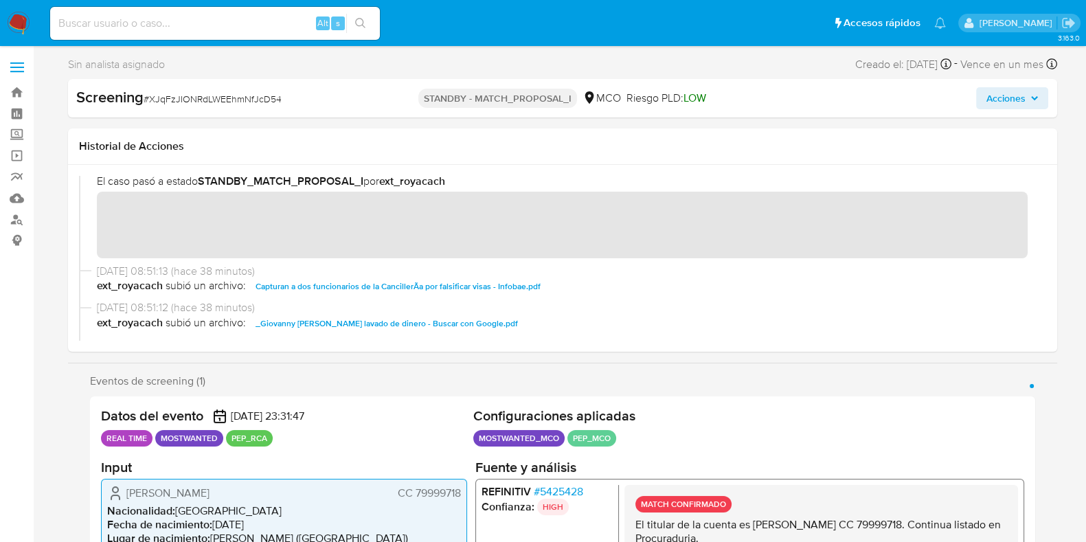
click at [82, 218] on div "09/10/2025 08:51:24 (hace 37 minutos) El caso pasó a estado STANDBY_MATCH_PROPO…" at bounding box center [562, 211] width 967 height 104
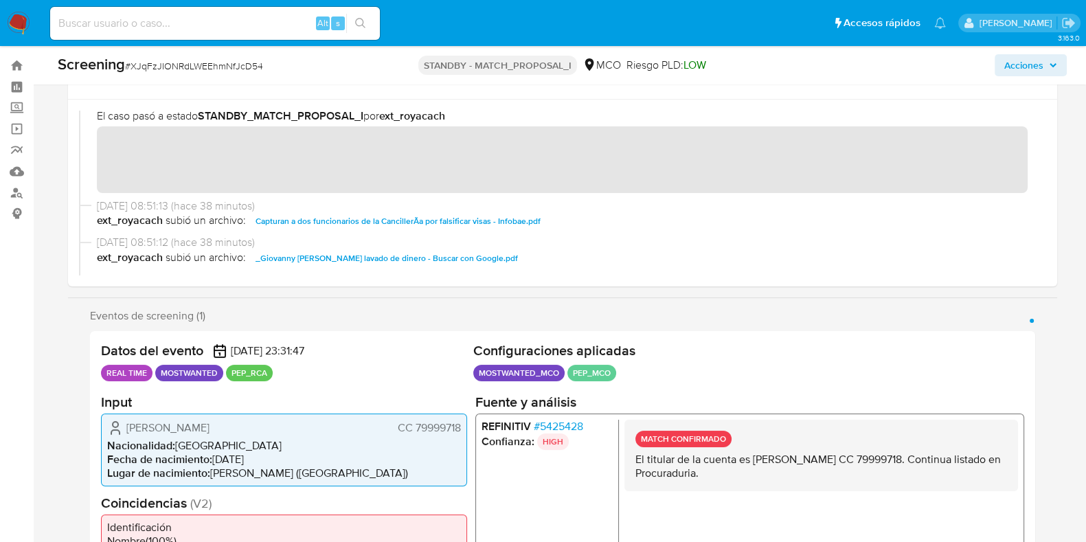
scroll to position [0, 0]
